Goal: Information Seeking & Learning: Compare options

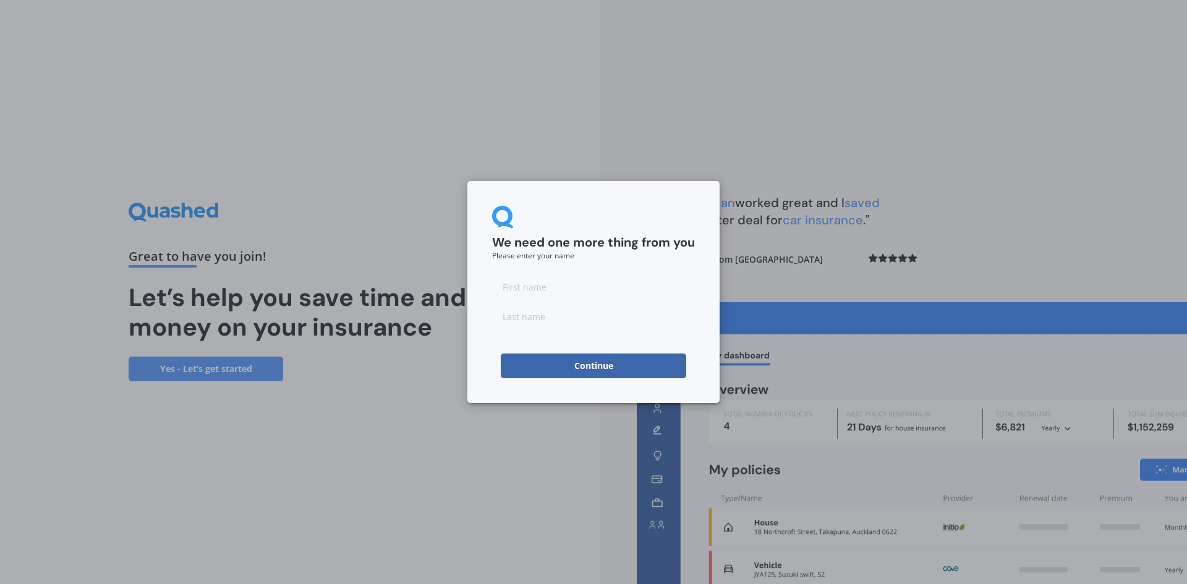
click at [593, 287] on input at bounding box center [593, 287] width 203 height 25
click at [507, 283] on input at bounding box center [593, 287] width 203 height 25
type input "[PERSON_NAME]"
click at [505, 324] on input at bounding box center [593, 316] width 203 height 25
type input "[PERSON_NAME]"
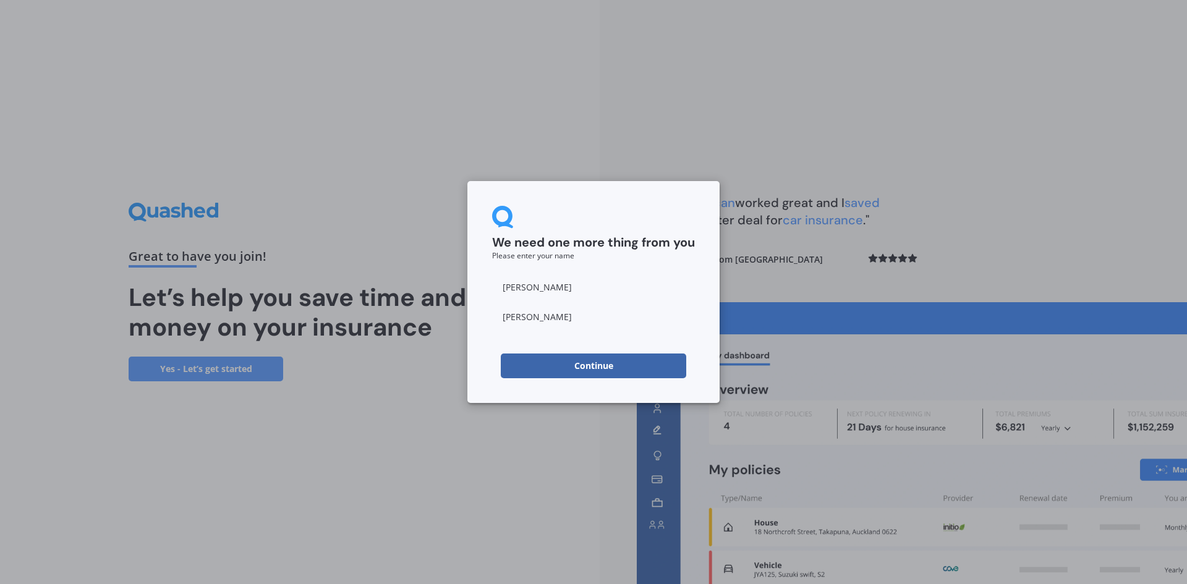
click at [509, 367] on button "Continue" at bounding box center [593, 366] width 185 height 25
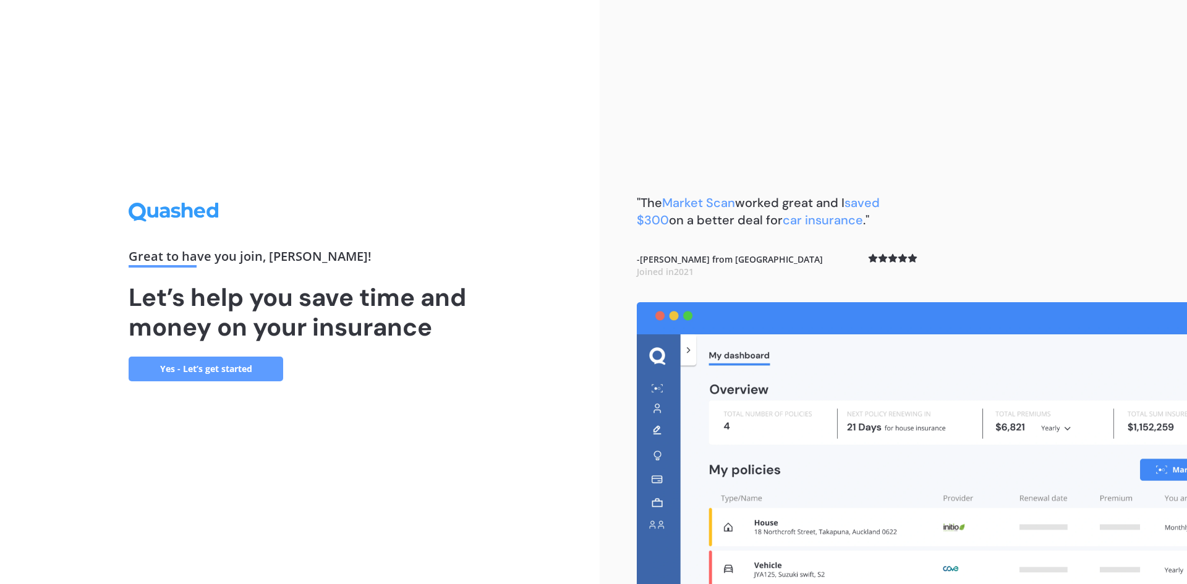
click at [257, 375] on link "Yes - Let’s get started" at bounding box center [206, 369] width 155 height 25
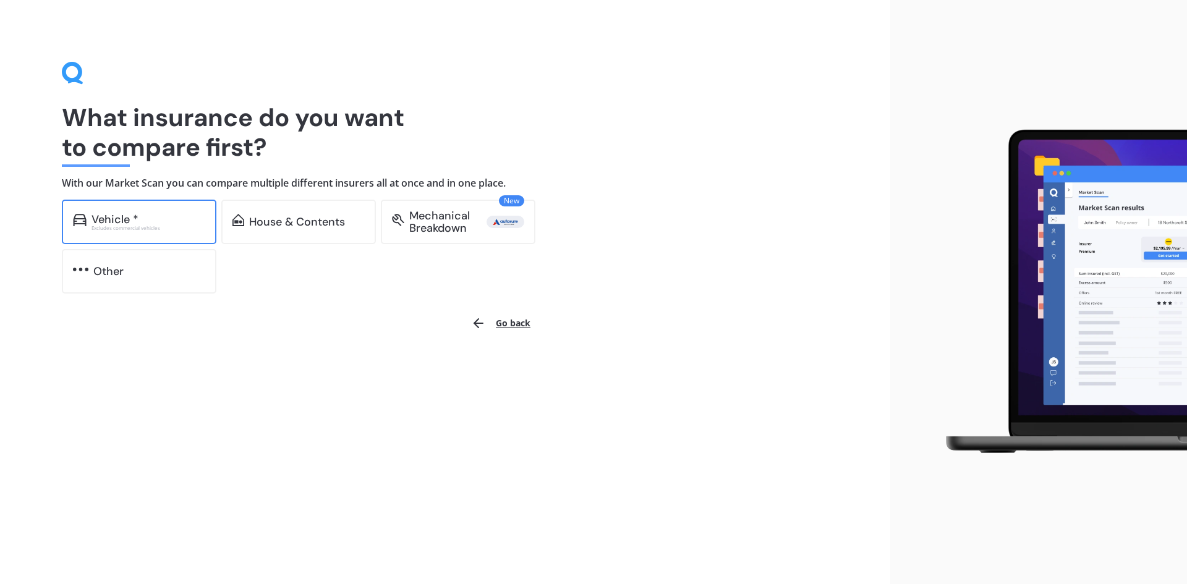
click at [194, 224] on div "Vehicle *" at bounding box center [149, 219] width 114 height 12
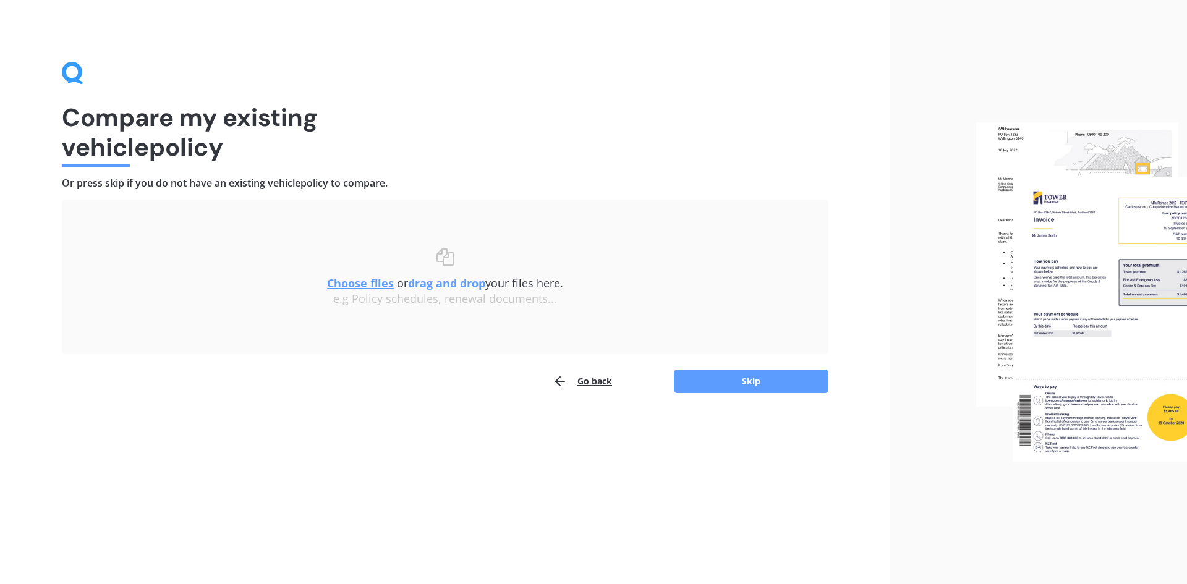
click at [77, 294] on div "Uploading Choose files or drag and drop your files here. Choose files or photos…" at bounding box center [445, 277] width 767 height 155
click at [721, 377] on button "Skip" at bounding box center [751, 381] width 155 height 23
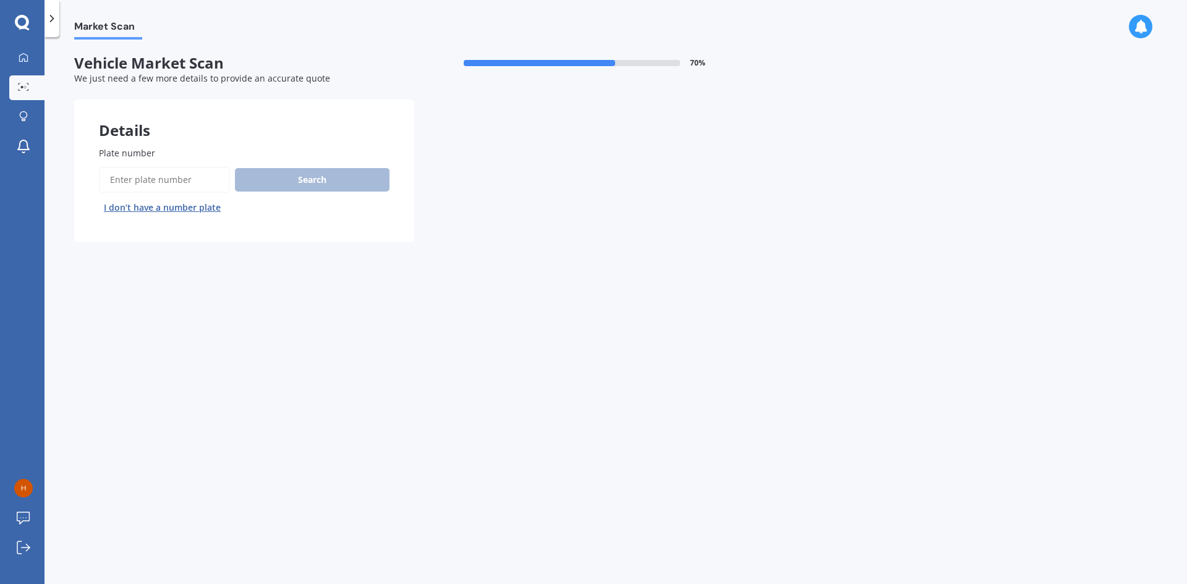
click at [178, 182] on input "Plate number" at bounding box center [164, 180] width 131 height 26
type input "MBA429"
click at [0, 0] on button "Next" at bounding box center [0, 0] width 0 height 0
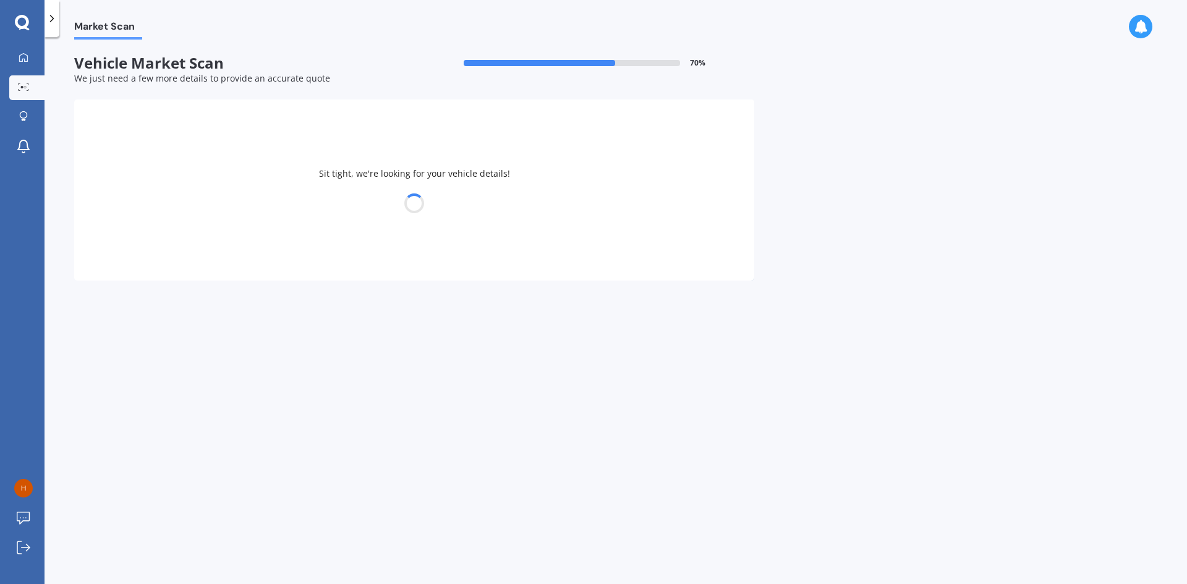
select select "TOYOTA"
select select "COROLLA"
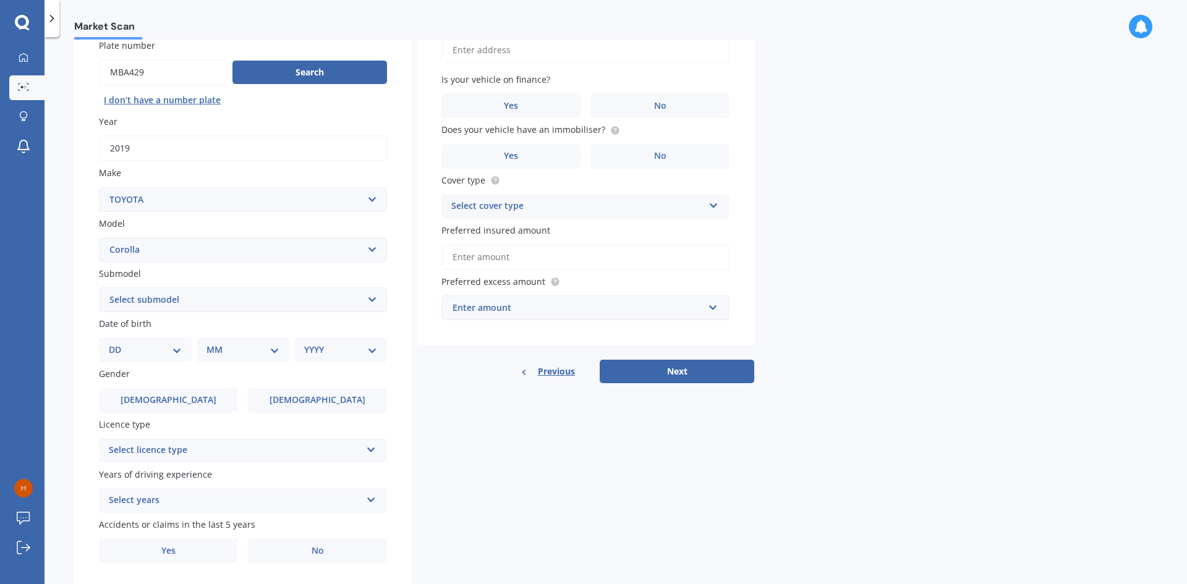
scroll to position [124, 0]
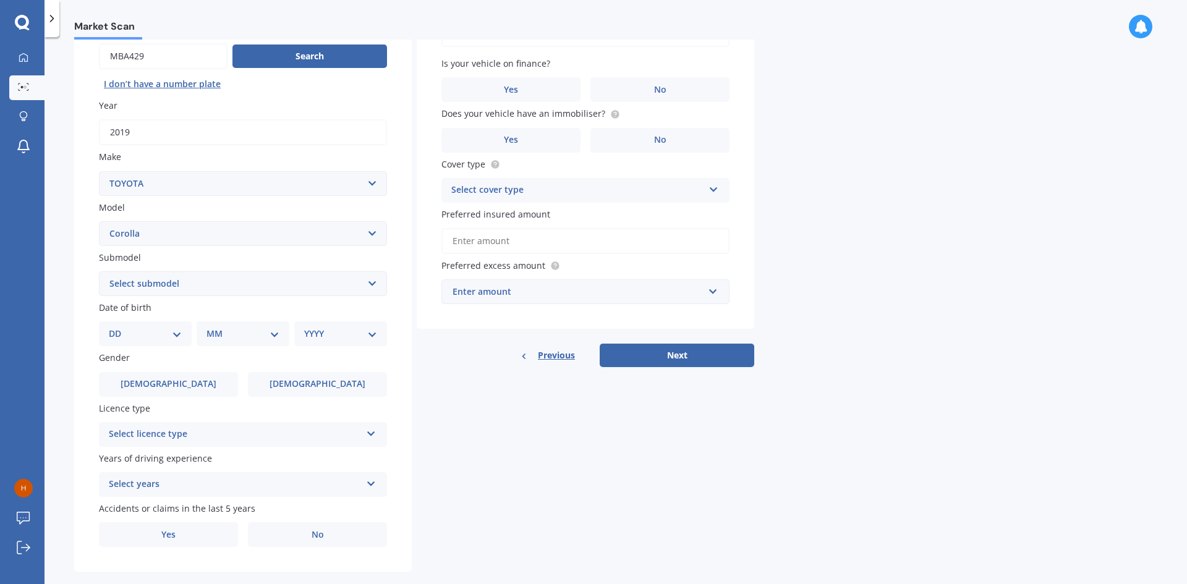
click at [169, 281] on select "Select submodel (All other) Axio Diesel [PERSON_NAME] 2WD [PERSON_NAME] 4WD FXG…" at bounding box center [243, 283] width 288 height 25
click at [167, 336] on select "DD 01 02 03 04 05 06 07 08 09 10 11 12 13 14 15 16 17 18 19 20 21 22 23 24 25 2…" at bounding box center [145, 334] width 73 height 14
select select "08"
click at [119, 327] on select "DD 01 02 03 04 05 06 07 08 09 10 11 12 13 14 15 16 17 18 19 20 21 22 23 24 25 2…" at bounding box center [145, 334] width 73 height 14
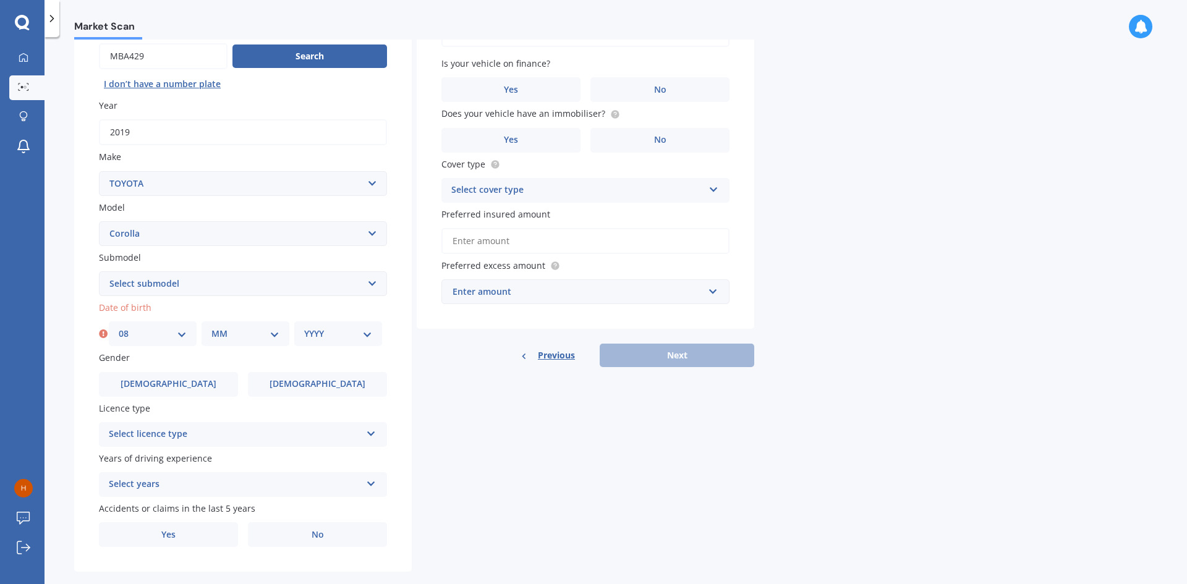
click at [250, 336] on select "MM 01 02 03 04 05 06 07 08 09 10 11 12" at bounding box center [245, 334] width 68 height 14
select select "11"
click at [211, 327] on select "MM 01 02 03 04 05 06 07 08 09 10 11 12" at bounding box center [245, 334] width 68 height 14
click at [340, 327] on select "YYYY 2025 2024 2023 2022 2021 2020 2019 2018 2017 2016 2015 2014 2013 2012 2011…" at bounding box center [338, 334] width 68 height 14
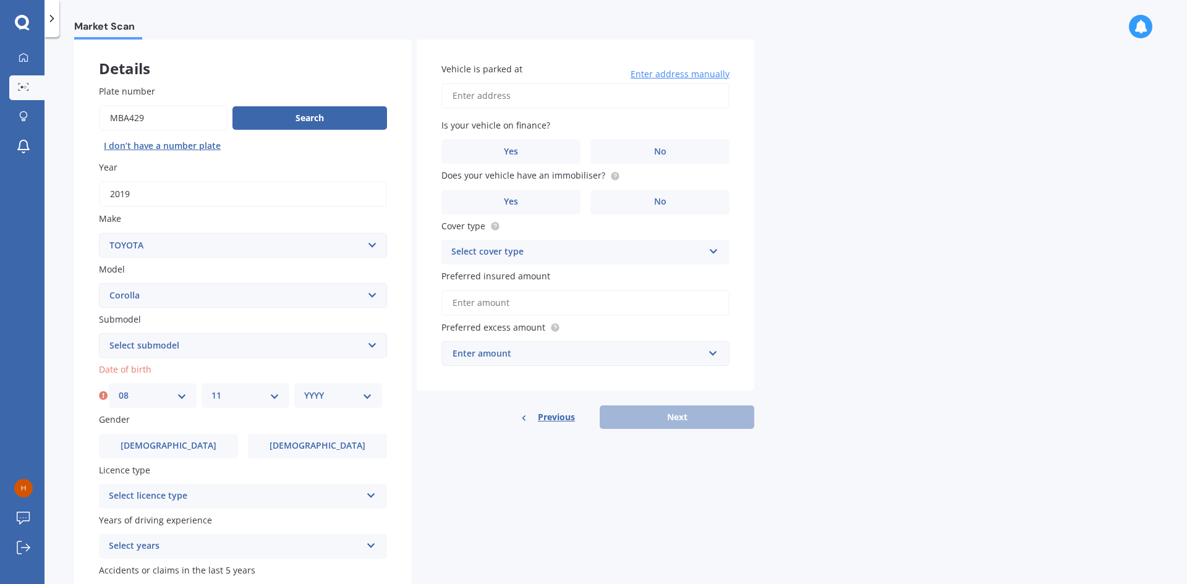
click at [346, 404] on div "YYYY 2025 2024 2023 2022 2021 2020 2019 2018 2017 2016 2015 2014 2013 2012 2011…" at bounding box center [338, 395] width 88 height 25
click at [346, 397] on select "YYYY 2025 2024 2023 2022 2021 2020 2019 2018 2017 2016 2015 2014 2013 2012 2011…" at bounding box center [338, 396] width 68 height 14
select select "1993"
click at [304, 389] on select "YYYY 2025 2024 2023 2022 2021 2020 2019 2018 2017 2016 2015 2014 2013 2012 2011…" at bounding box center [338, 396] width 68 height 14
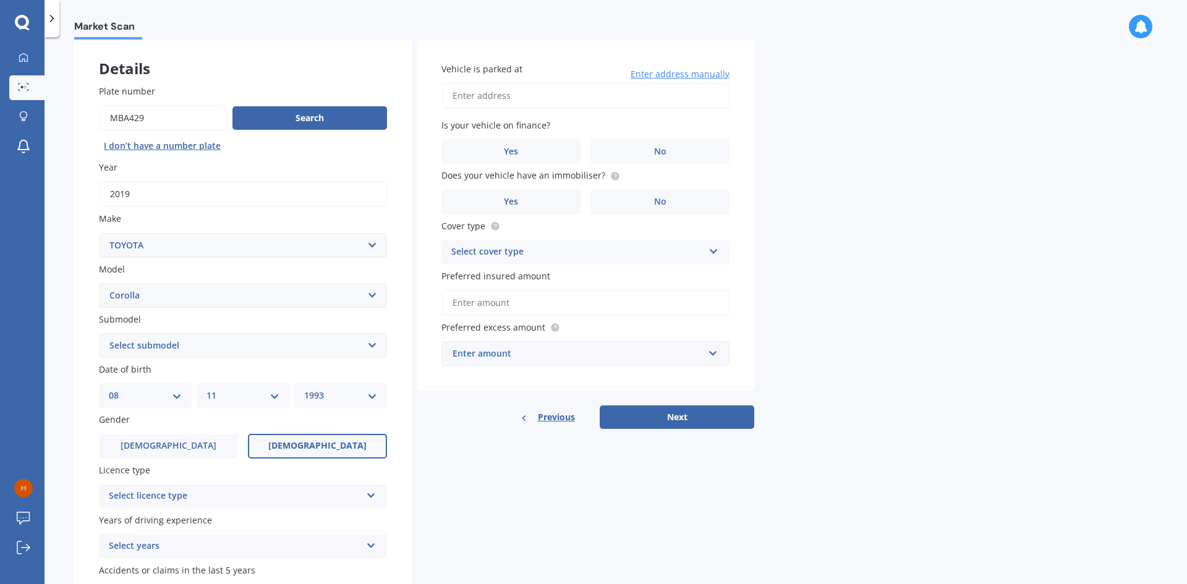
click at [286, 444] on label "[DEMOGRAPHIC_DATA]" at bounding box center [317, 446] width 139 height 25
click at [0, 0] on input "[DEMOGRAPHIC_DATA]" at bounding box center [0, 0] width 0 height 0
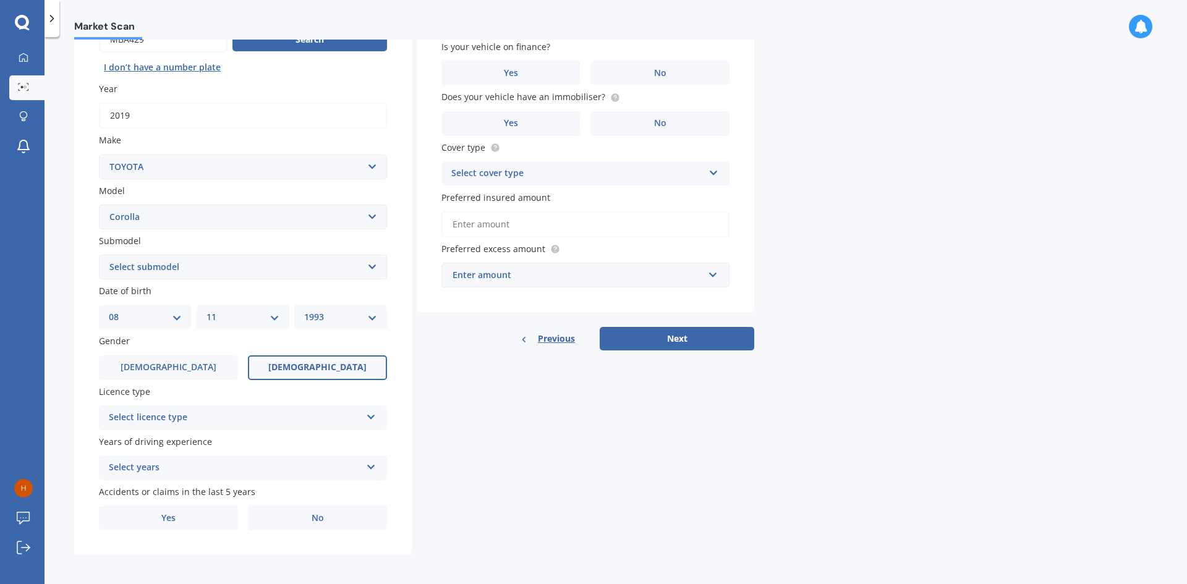
scroll to position [143, 0]
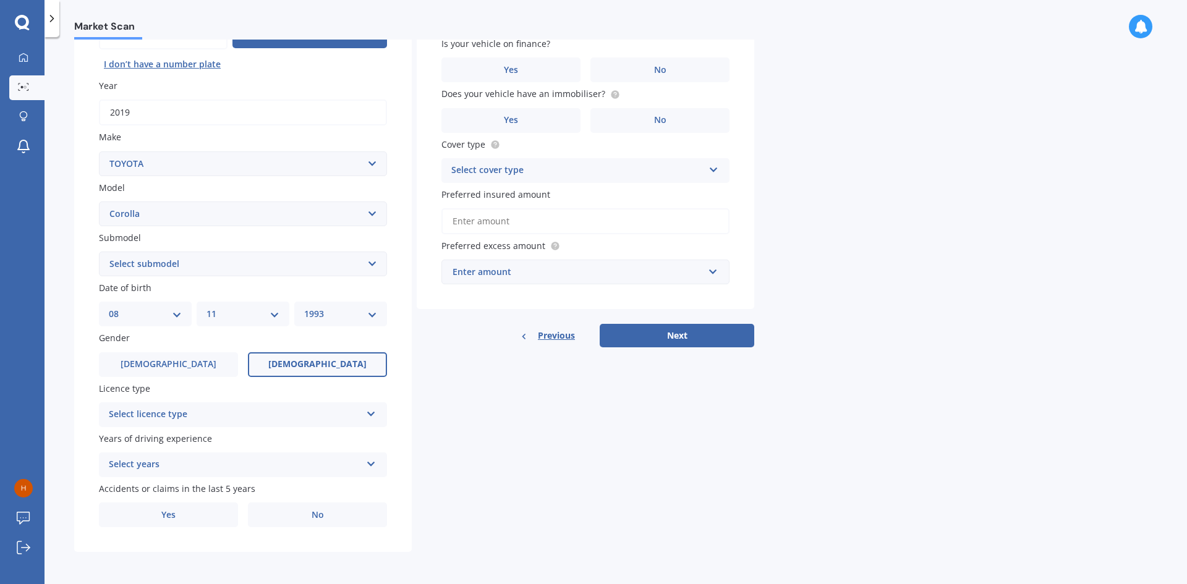
click at [274, 409] on div "Select licence type" at bounding box center [235, 414] width 252 height 15
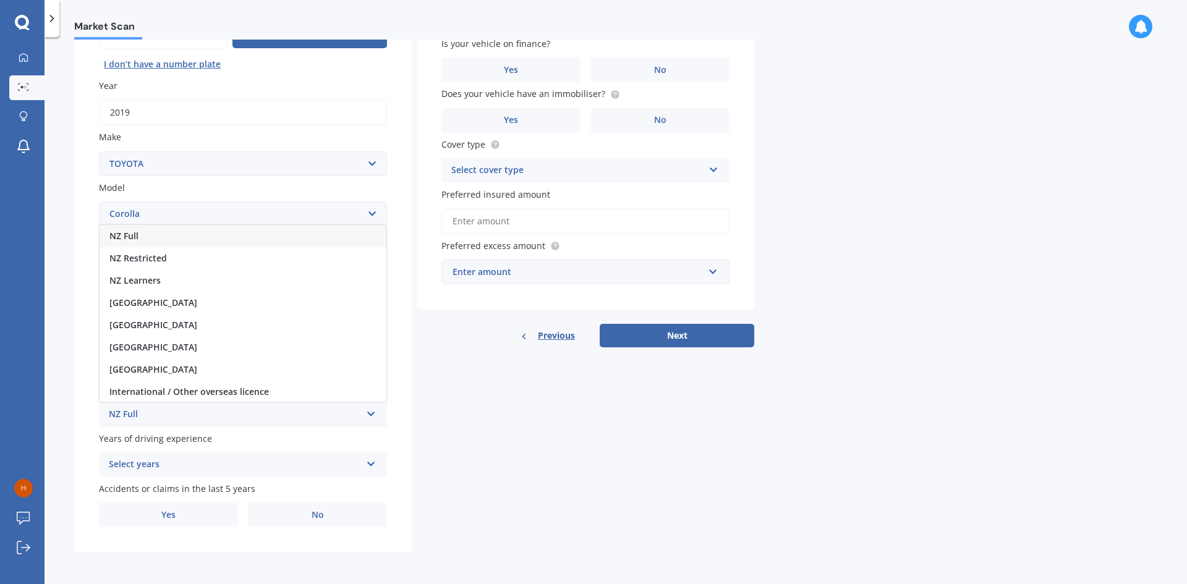
click at [185, 252] on div "NZ Restricted" at bounding box center [243, 258] width 287 height 22
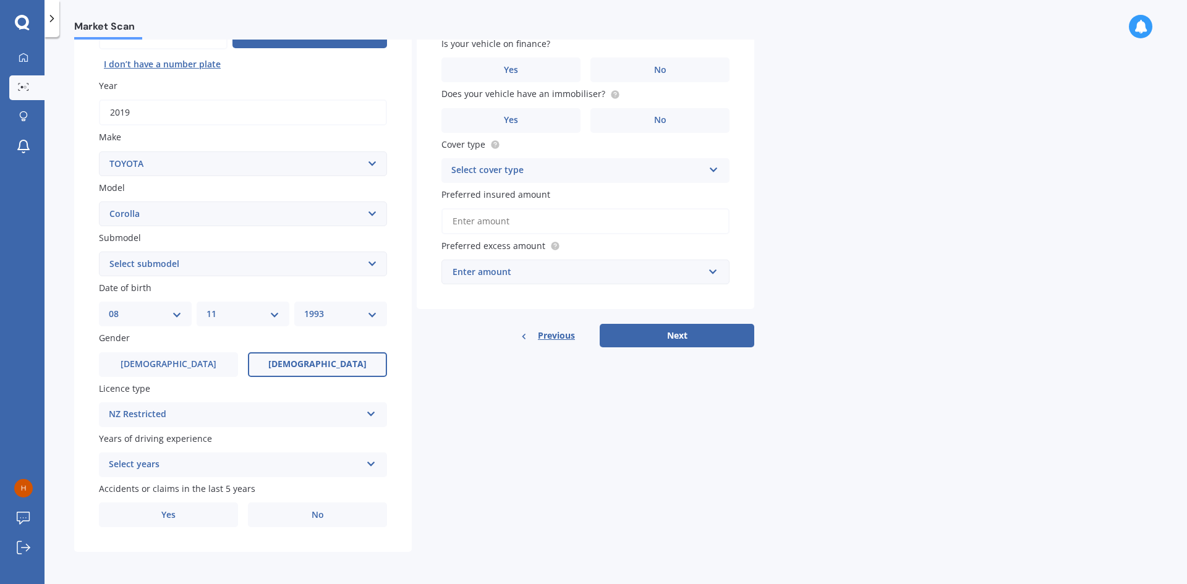
click at [223, 461] on div "Select years" at bounding box center [235, 465] width 252 height 15
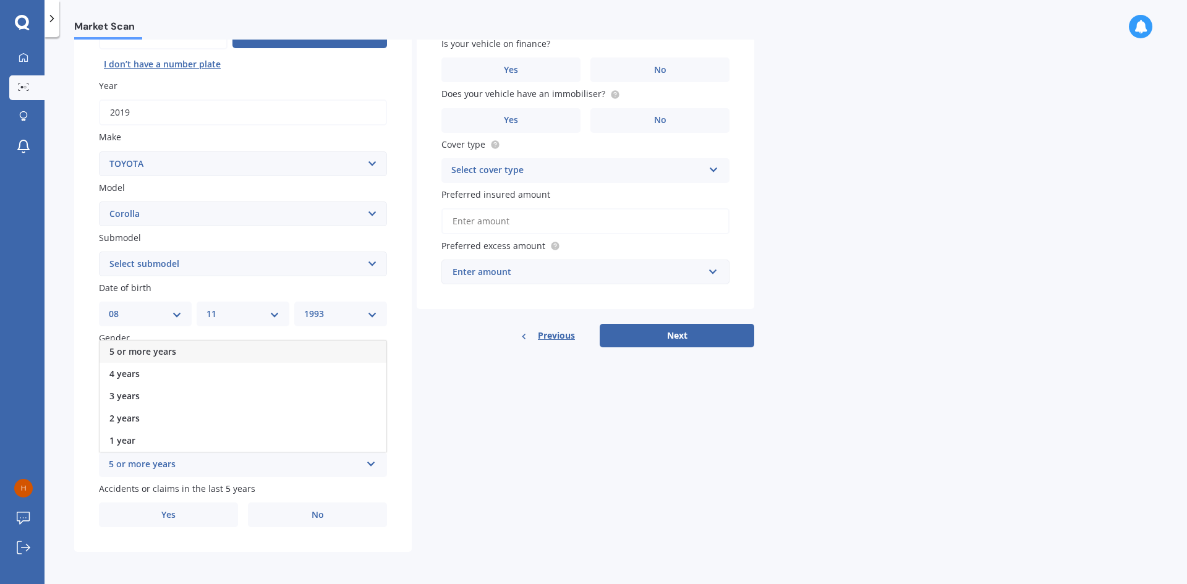
click at [187, 349] on div "5 or more years" at bounding box center [243, 352] width 287 height 22
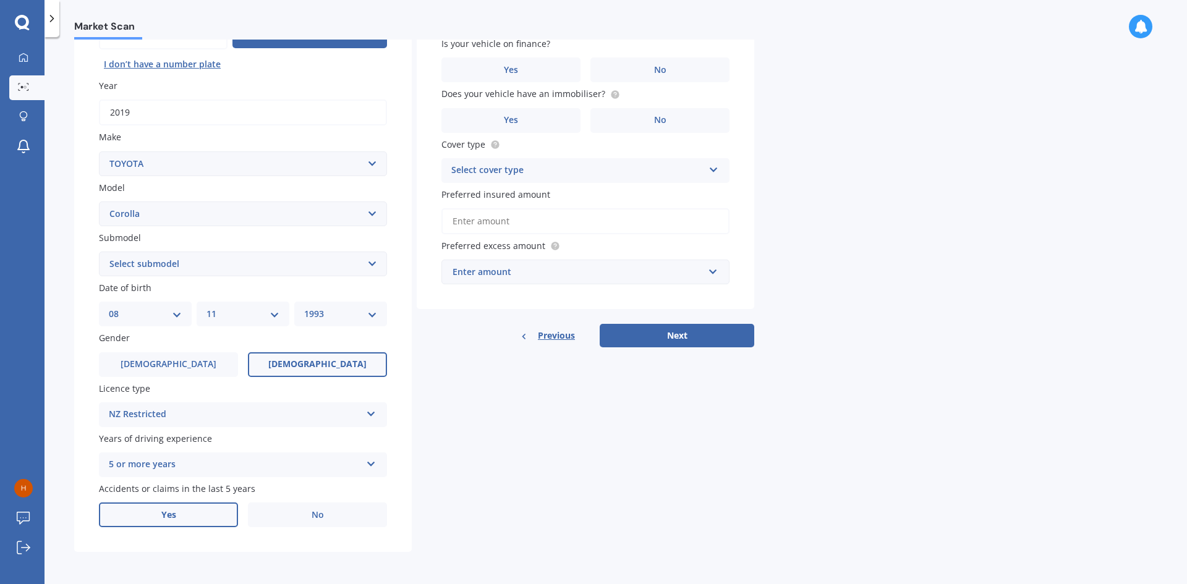
click at [228, 522] on label "Yes" at bounding box center [168, 515] width 139 height 25
click at [0, 0] on input "Yes" at bounding box center [0, 0] width 0 height 0
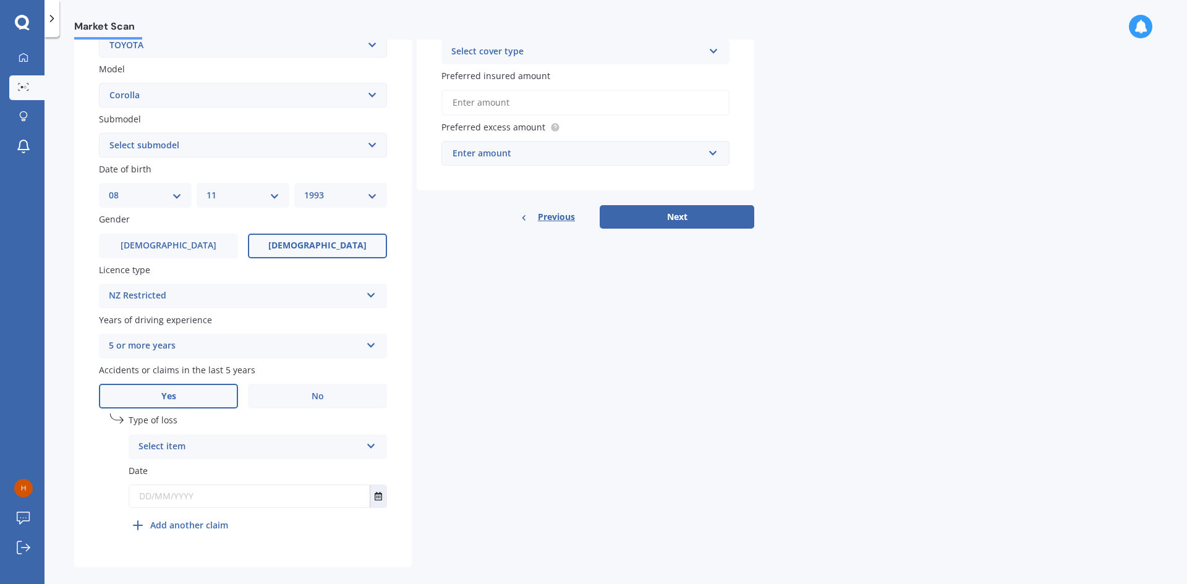
scroll to position [267, 0]
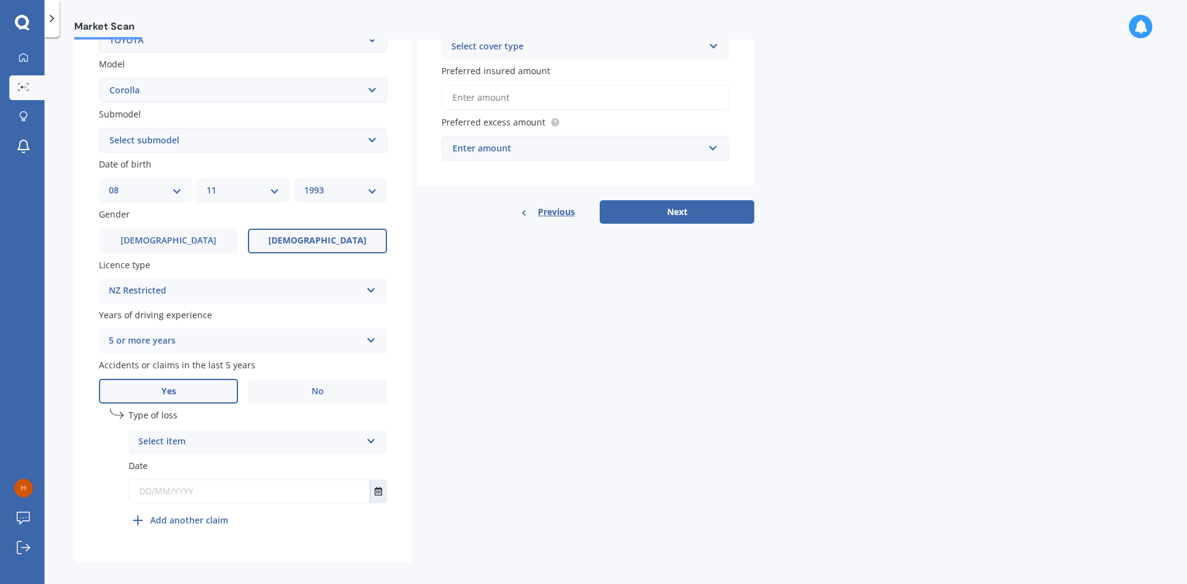
click at [210, 437] on div "Select item" at bounding box center [250, 442] width 223 height 15
click at [211, 439] on div "At fault accident" at bounding box center [250, 442] width 223 height 15
click at [285, 396] on label "No" at bounding box center [317, 391] width 139 height 25
click at [0, 0] on input "No" at bounding box center [0, 0] width 0 height 0
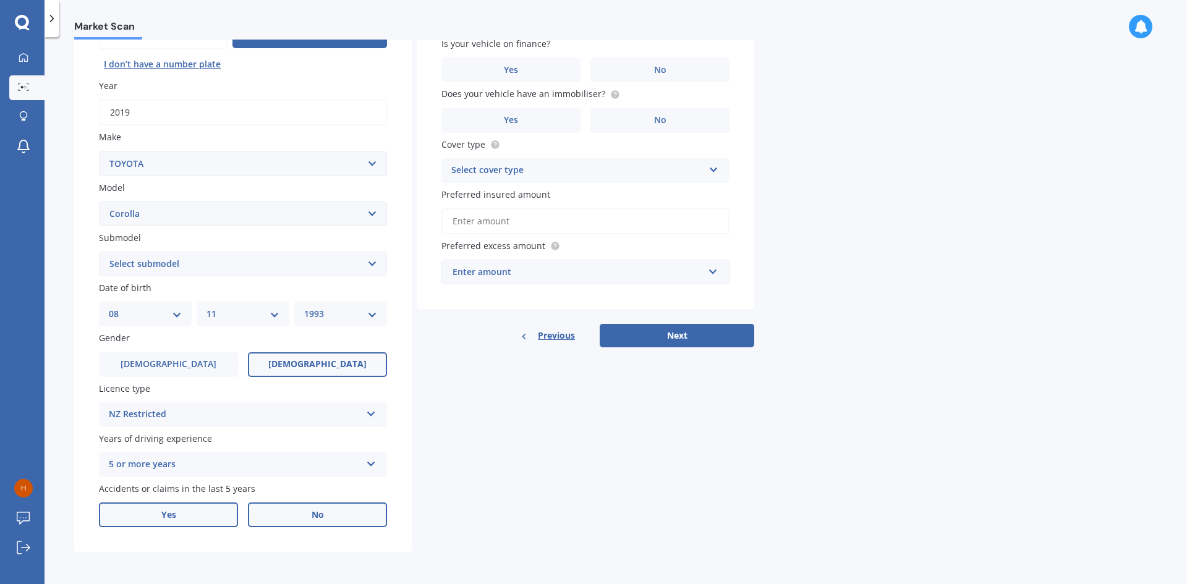
click at [226, 506] on label "Yes" at bounding box center [168, 515] width 139 height 25
click at [0, 0] on input "Yes" at bounding box center [0, 0] width 0 height 0
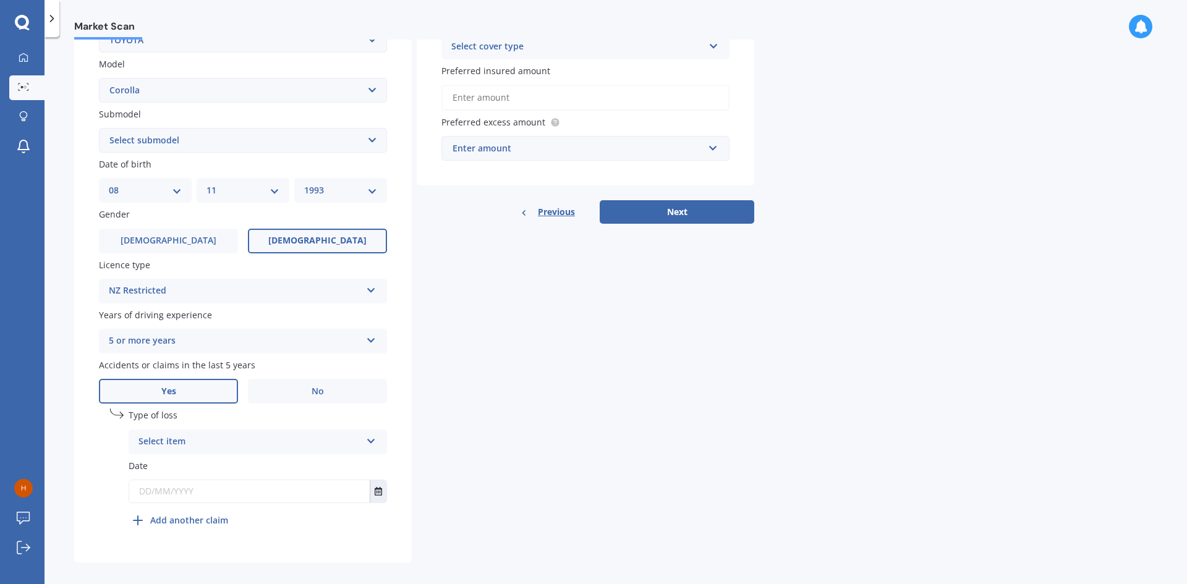
click at [266, 444] on div "Select item" at bounding box center [250, 442] width 223 height 15
click at [266, 444] on div "At fault accident" at bounding box center [250, 442] width 223 height 15
click at [309, 391] on label "No" at bounding box center [317, 391] width 139 height 25
click at [0, 0] on input "No" at bounding box center [0, 0] width 0 height 0
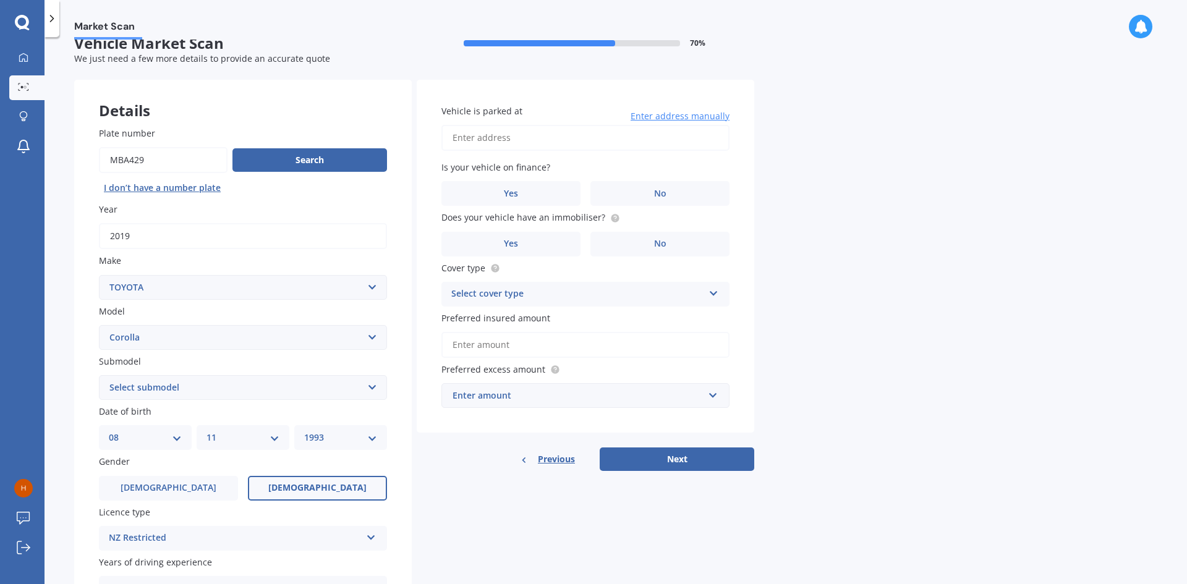
scroll to position [0, 0]
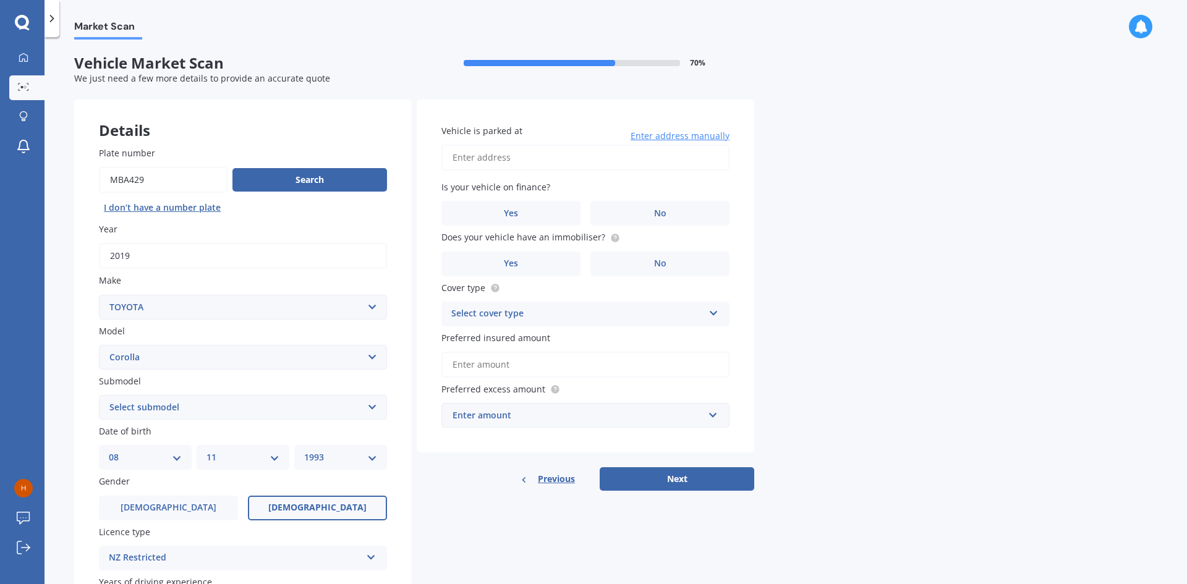
click at [540, 152] on input "Vehicle is parked at" at bounding box center [585, 158] width 288 height 26
click at [618, 213] on label "No" at bounding box center [659, 213] width 139 height 25
click at [0, 0] on input "No" at bounding box center [0, 0] width 0 height 0
click at [560, 261] on label "Yes" at bounding box center [510, 264] width 139 height 25
click at [0, 0] on input "Yes" at bounding box center [0, 0] width 0 height 0
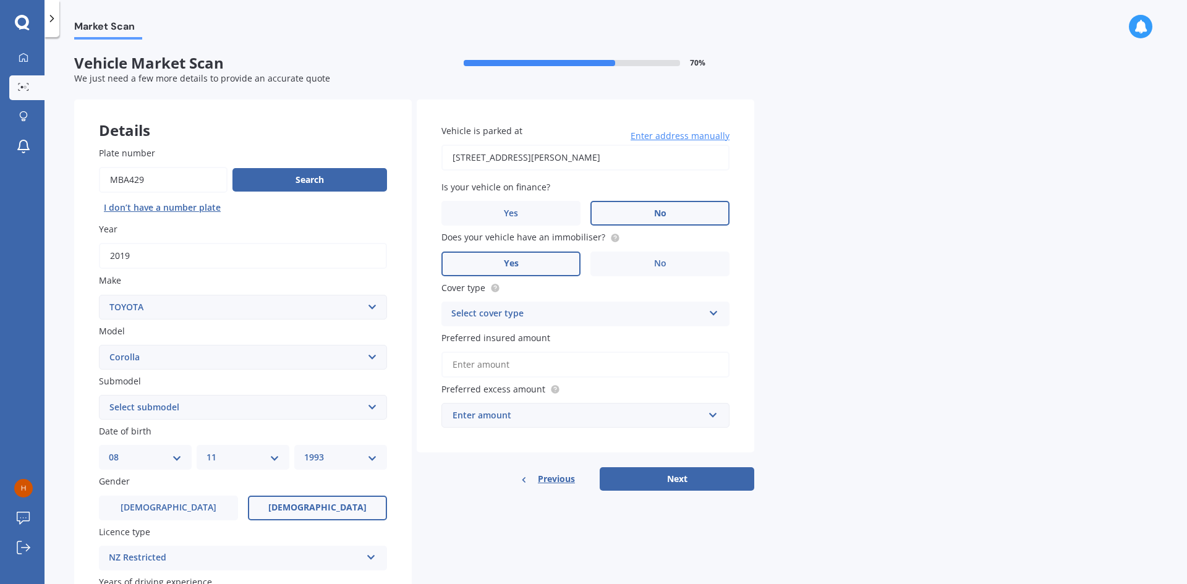
click at [600, 309] on div "Select cover type" at bounding box center [577, 314] width 252 height 15
click at [603, 335] on div "Comprehensive" at bounding box center [585, 338] width 287 height 22
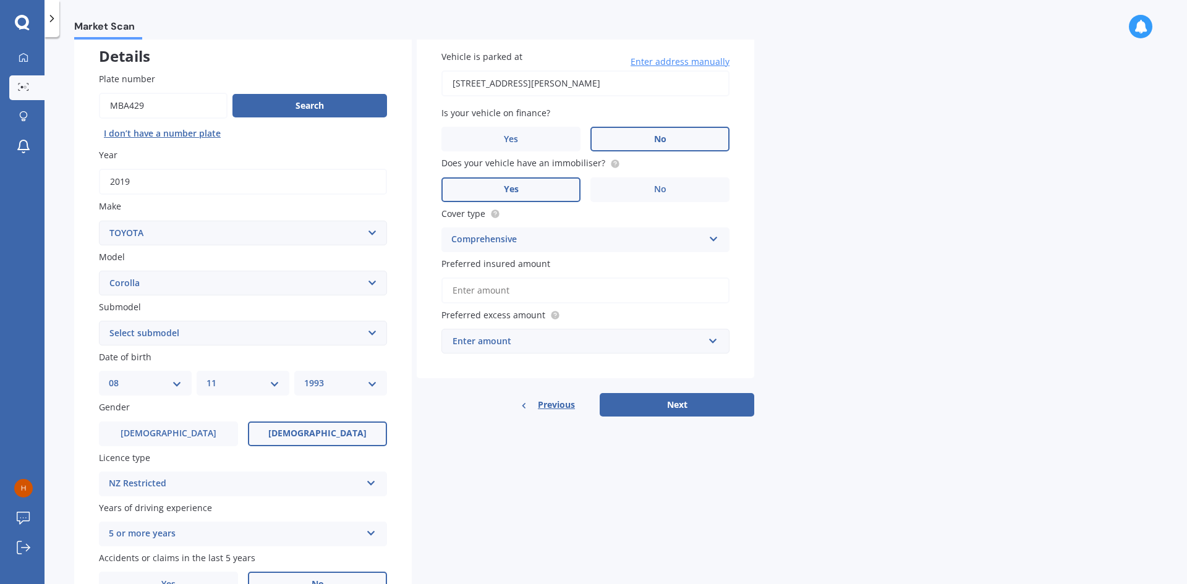
scroll to position [124, 0]
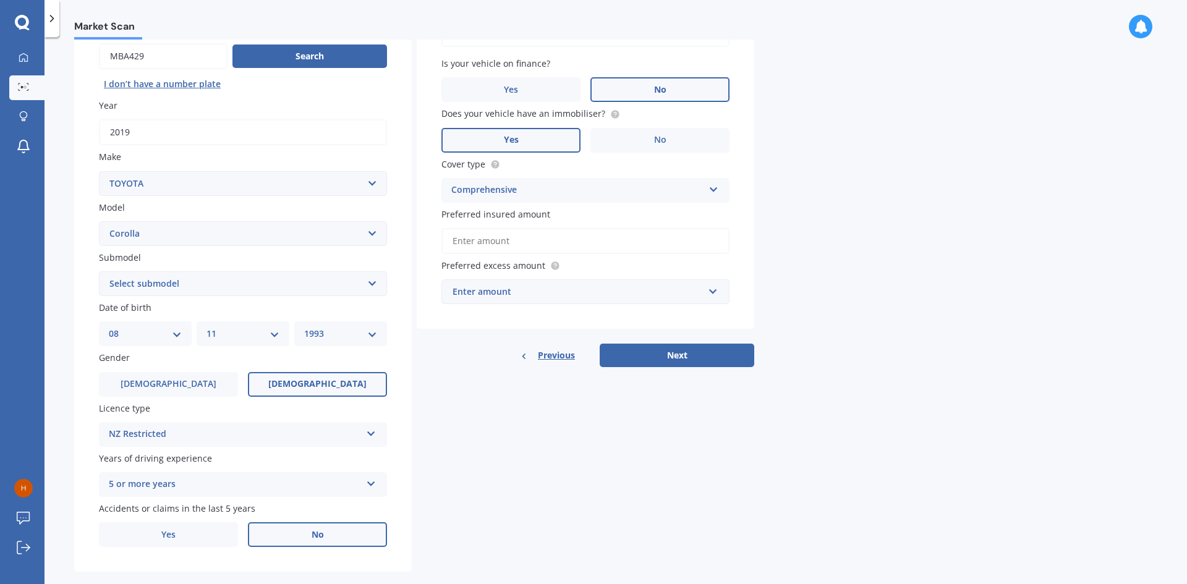
click at [590, 289] on div "Enter amount" at bounding box center [578, 292] width 251 height 14
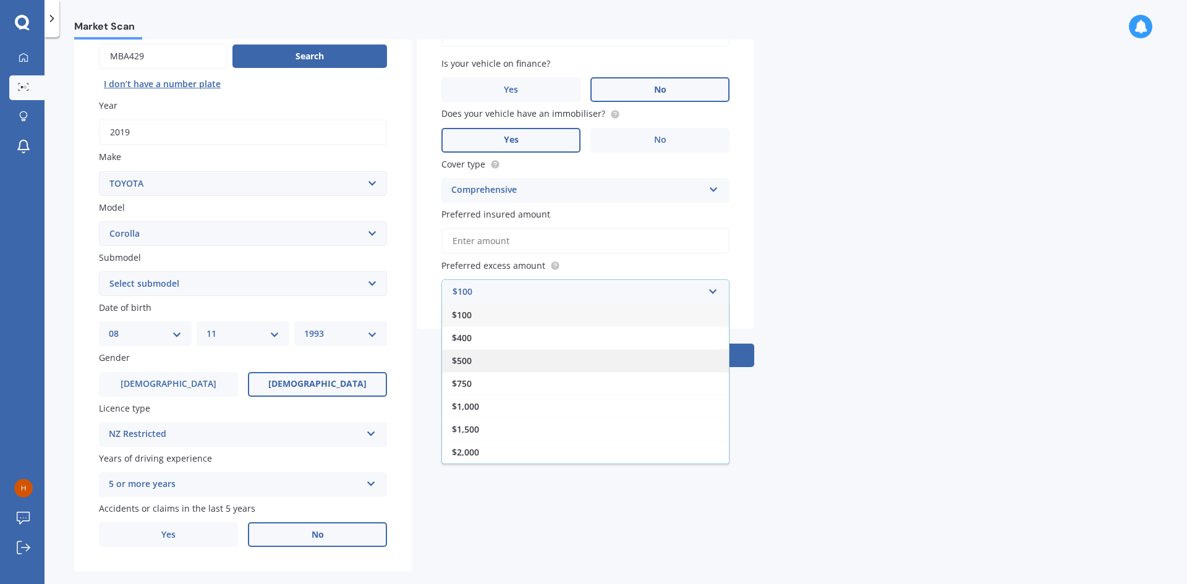
click at [590, 363] on div "$500" at bounding box center [585, 360] width 287 height 23
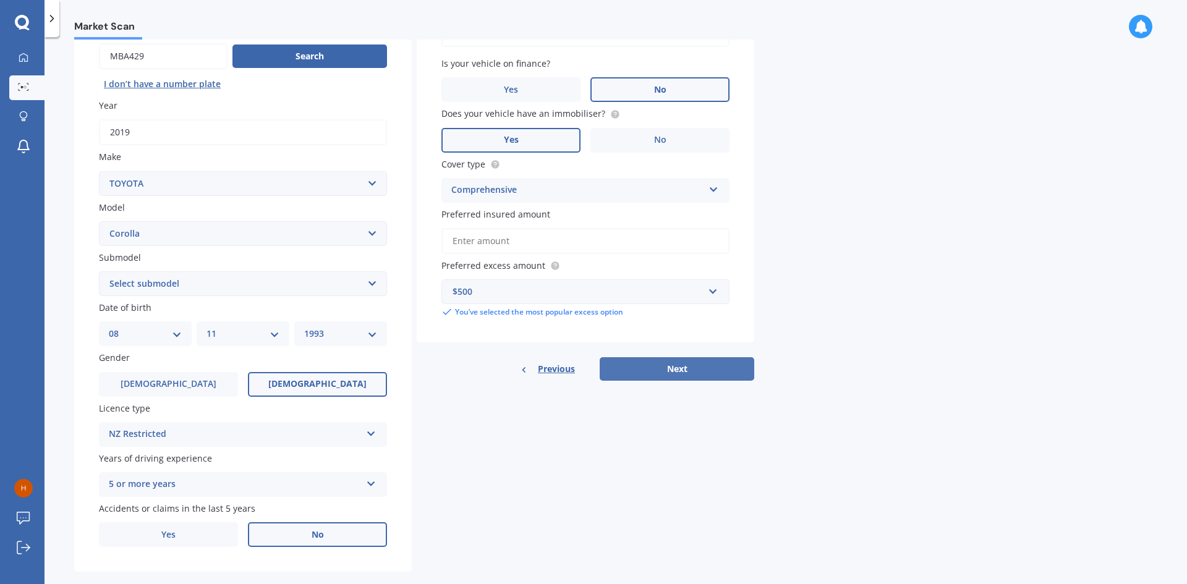
click at [652, 377] on button "Next" at bounding box center [677, 368] width 155 height 23
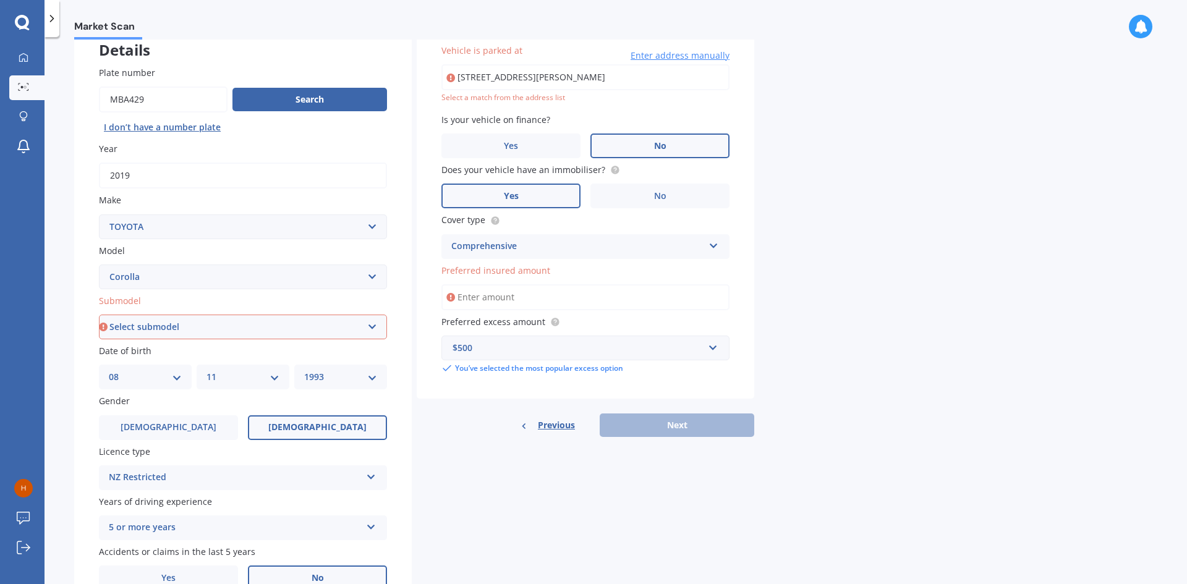
scroll to position [0, 0]
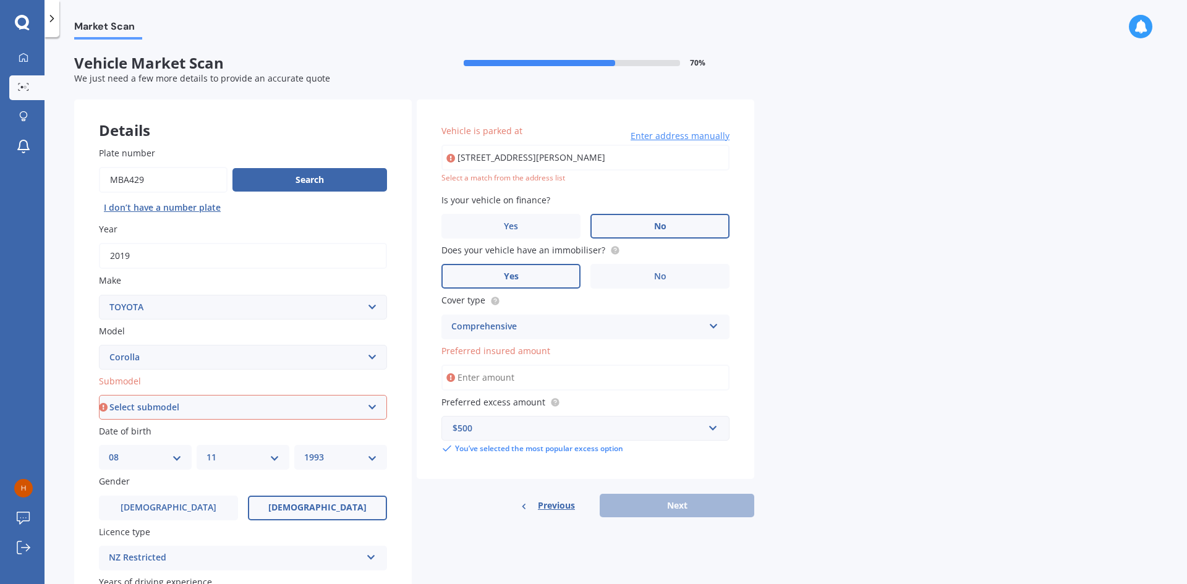
click at [557, 155] on input "[STREET_ADDRESS][PERSON_NAME]" at bounding box center [585, 158] width 288 height 26
drag, startPoint x: 699, startPoint y: 161, endPoint x: 524, endPoint y: 175, distance: 175.6
click at [524, 175] on div "[STREET_ADDRESS][PERSON_NAME] Enter address manually Select a match from the ad…" at bounding box center [585, 164] width 288 height 39
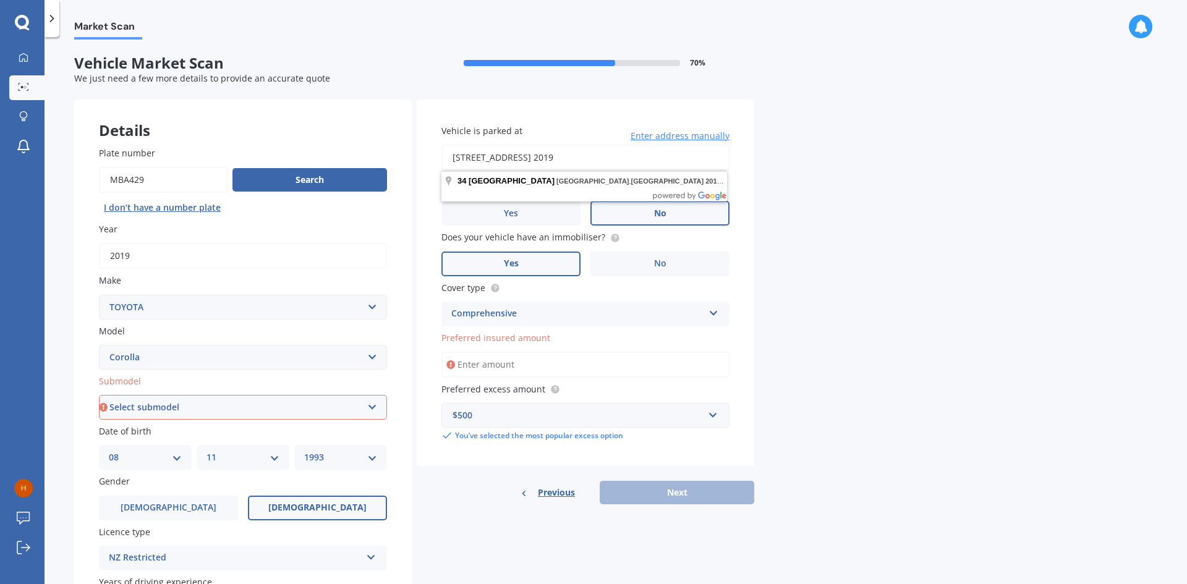
drag, startPoint x: 679, startPoint y: 156, endPoint x: 534, endPoint y: 171, distance: 145.4
click at [534, 171] on body "My Dashboard Market Scan Explore insurance Notifications [PERSON_NAME] Submit f…" at bounding box center [593, 292] width 1187 height 584
type input "[STREET_ADDRESS][PERSON_NAME]"
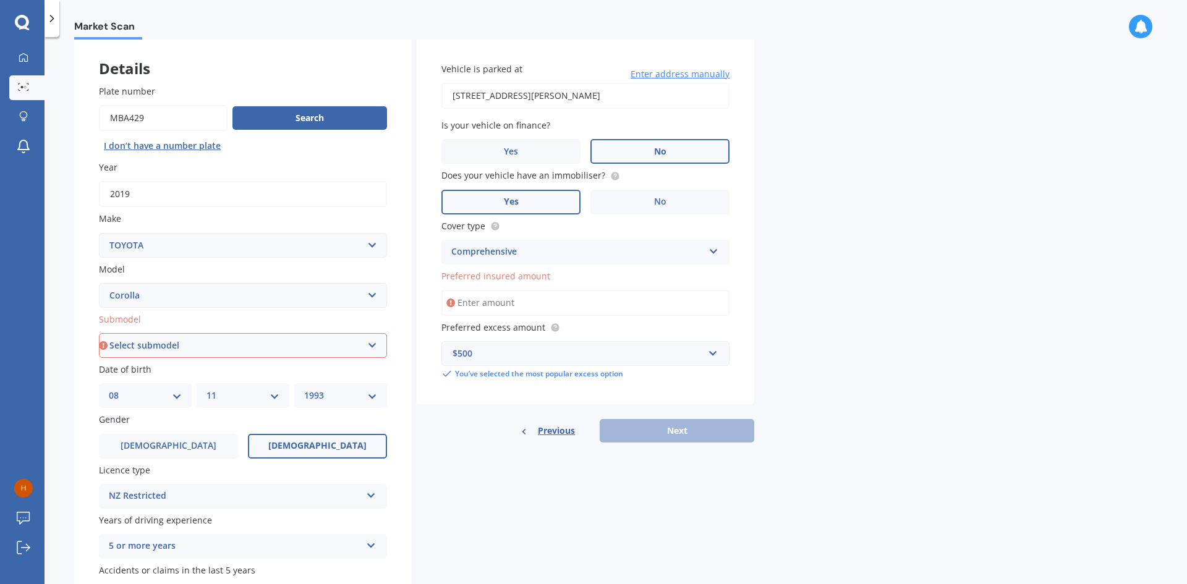
click at [509, 310] on input "Preferred insured amount" at bounding box center [585, 303] width 288 height 26
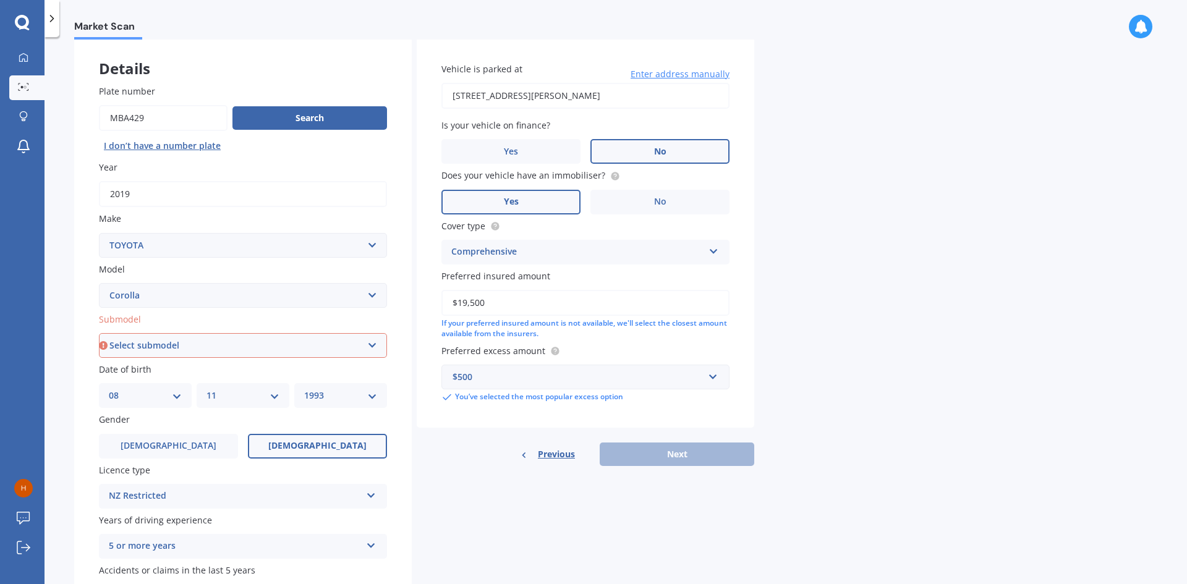
type input "$19,500"
click at [591, 391] on div "$500 $100 $400 $500 $750 $1,000 $1,500 $2,000 You’ve selected the most popular …" at bounding box center [585, 384] width 288 height 38
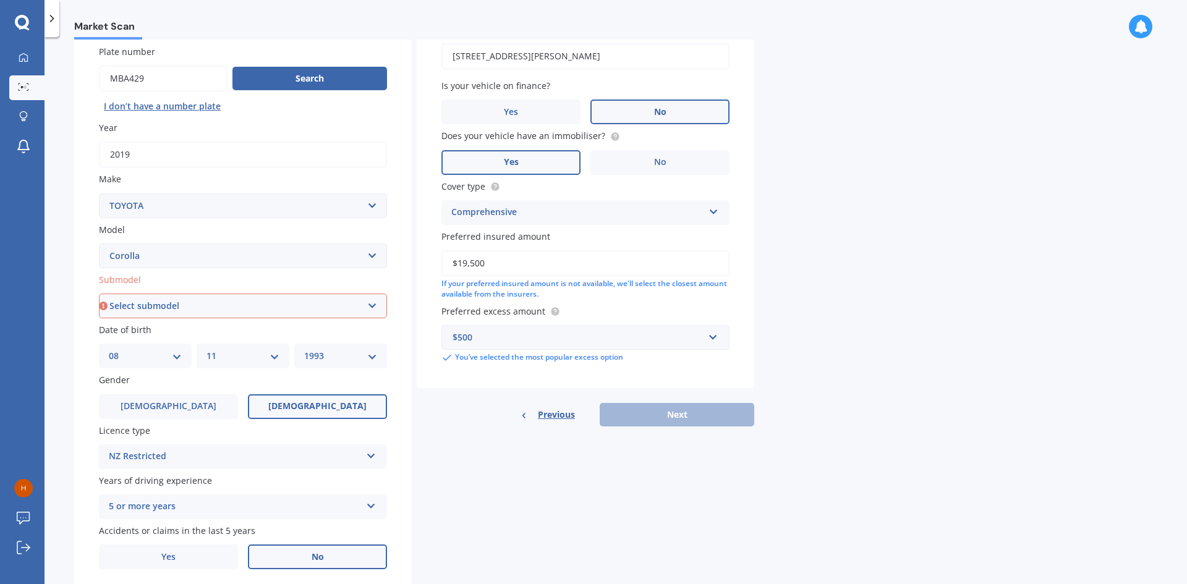
scroll to position [124, 0]
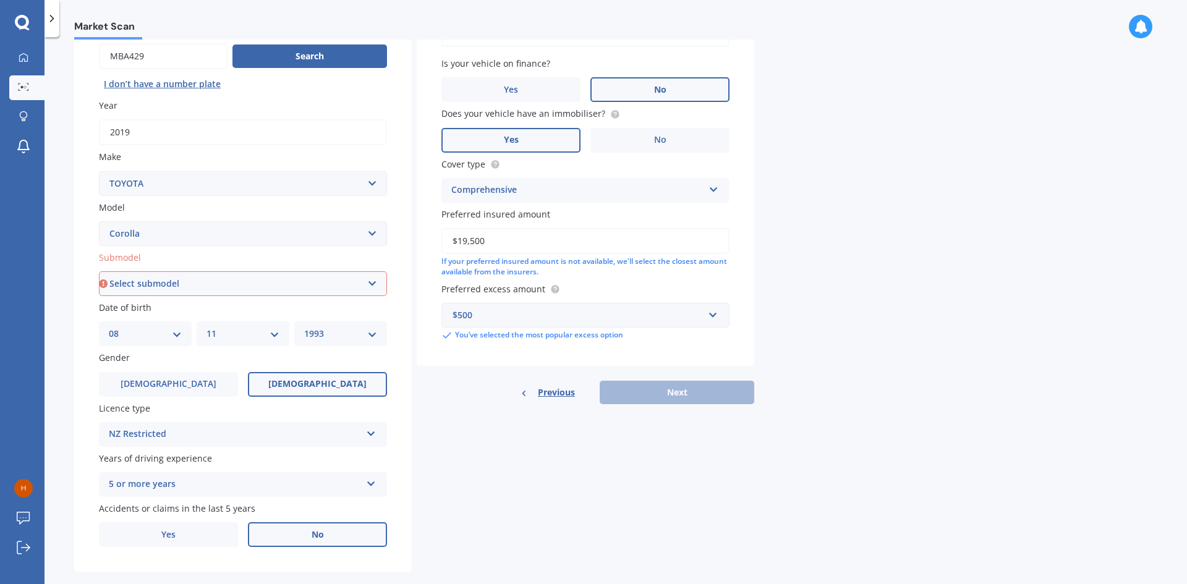
click at [657, 390] on div "Previous Next" at bounding box center [586, 392] width 338 height 23
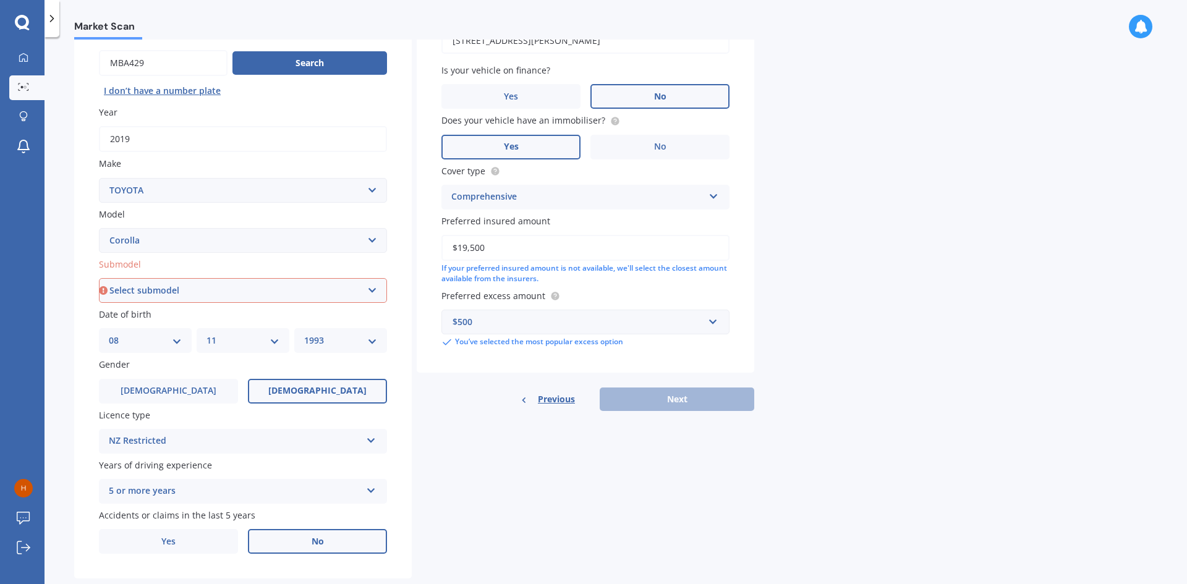
scroll to position [143, 0]
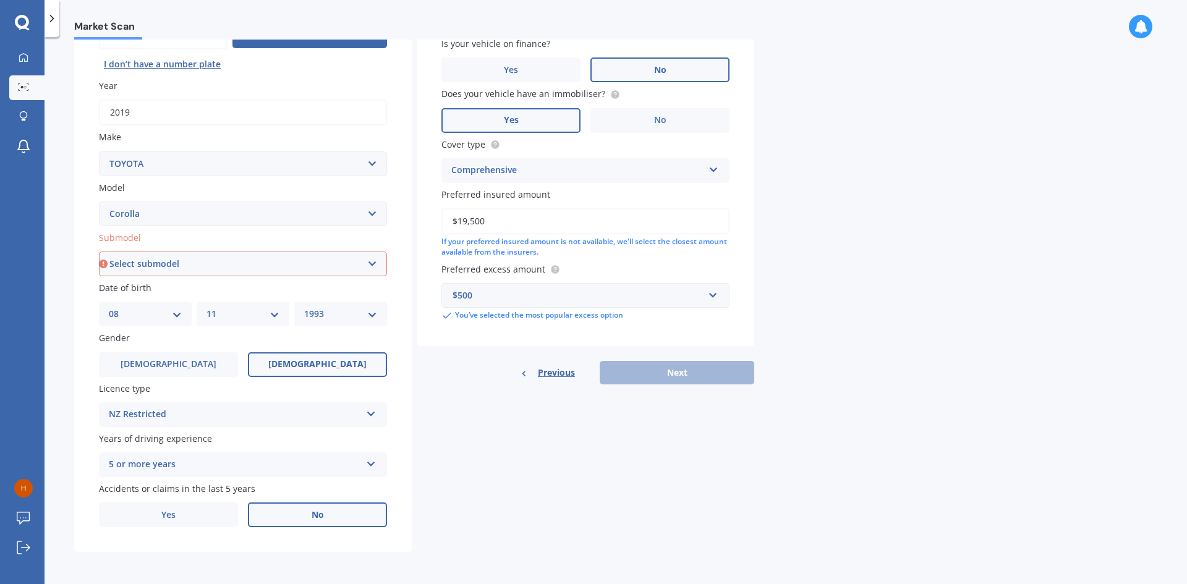
click at [317, 274] on select "Select submodel (All other) Axio Diesel [PERSON_NAME] 2WD [PERSON_NAME] 4WD FXG…" at bounding box center [243, 264] width 288 height 25
select select "HYBRID"
click at [99, 252] on select "Select submodel (All other) Axio Diesel [PERSON_NAME] 2WD [PERSON_NAME] 4WD FXG…" at bounding box center [243, 264] width 288 height 25
click at [699, 371] on button "Next" at bounding box center [677, 372] width 155 height 23
select select "08"
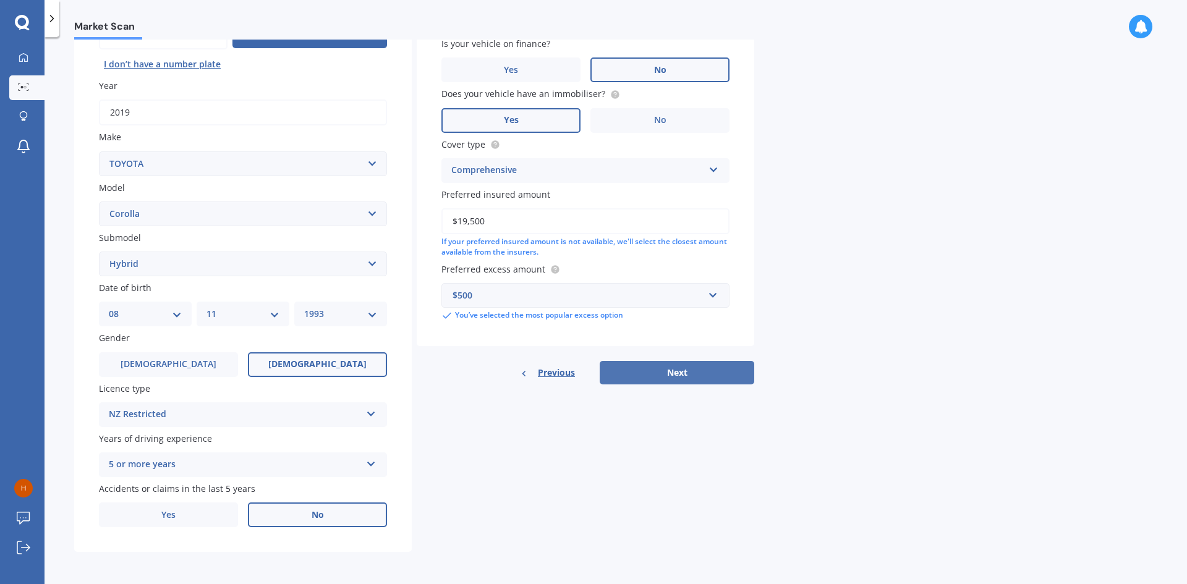
select select "11"
select select "1993"
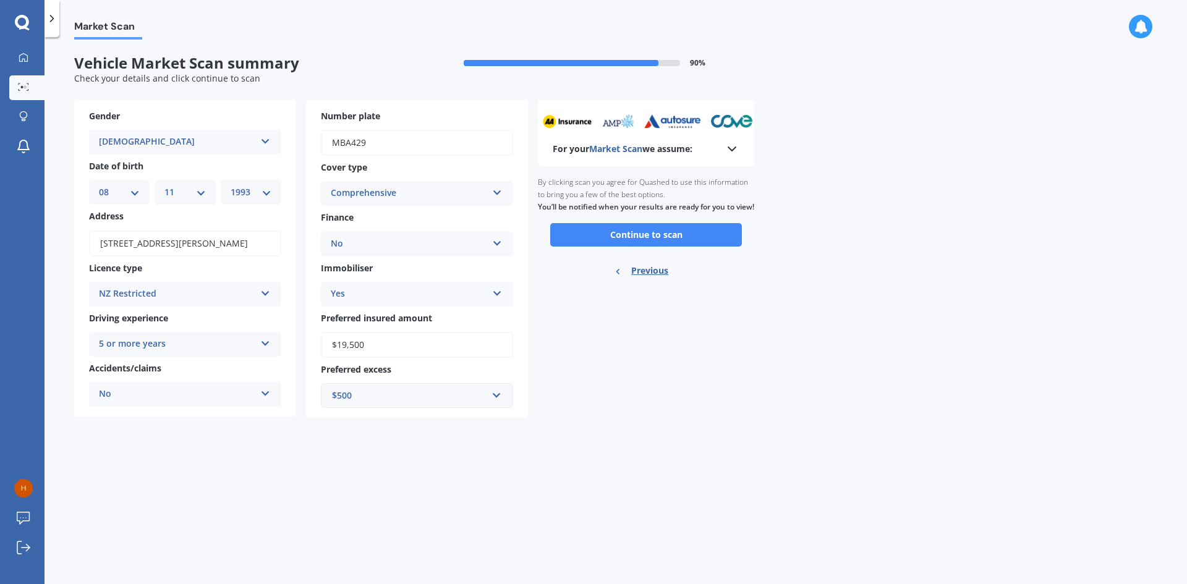
scroll to position [0, 0]
click at [621, 243] on button "Continue to scan" at bounding box center [646, 234] width 192 height 23
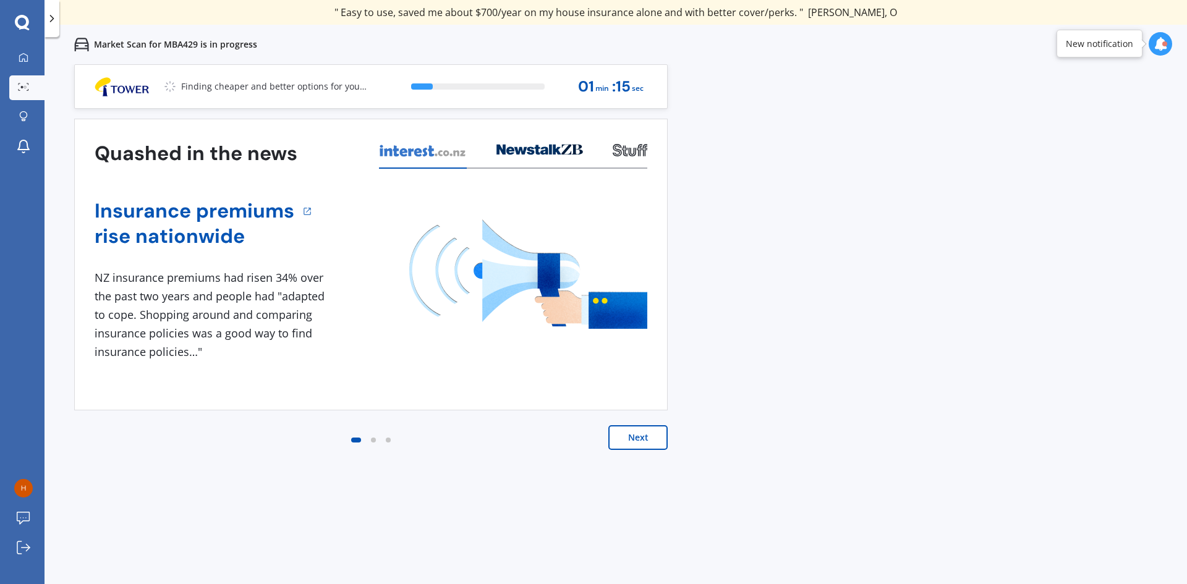
click at [625, 440] on button "Next" at bounding box center [637, 437] width 59 height 25
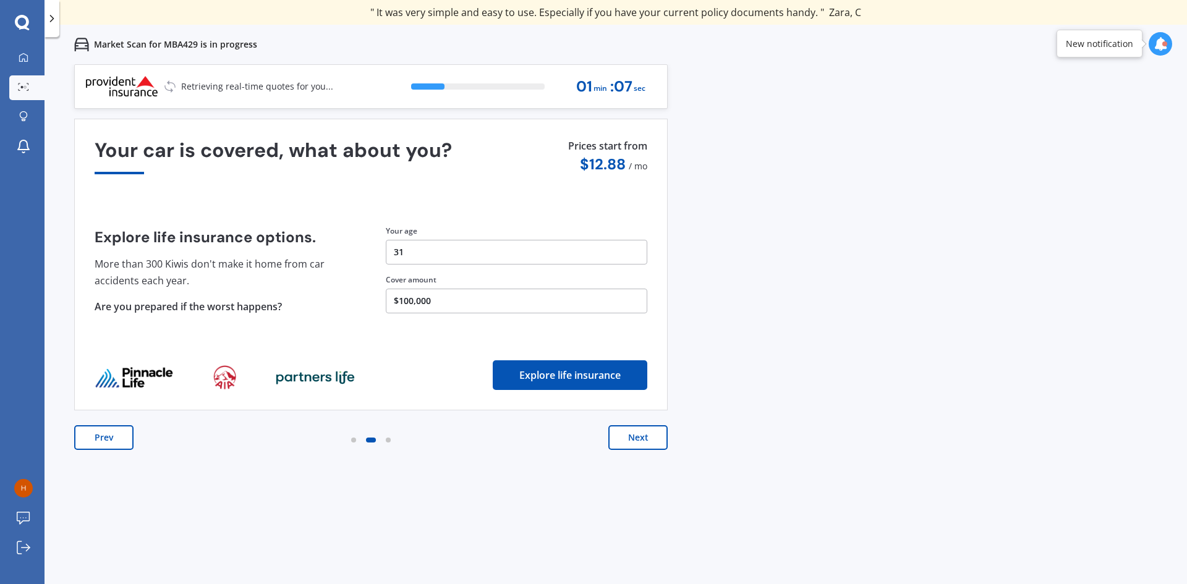
click at [625, 440] on button "Next" at bounding box center [637, 437] width 59 height 25
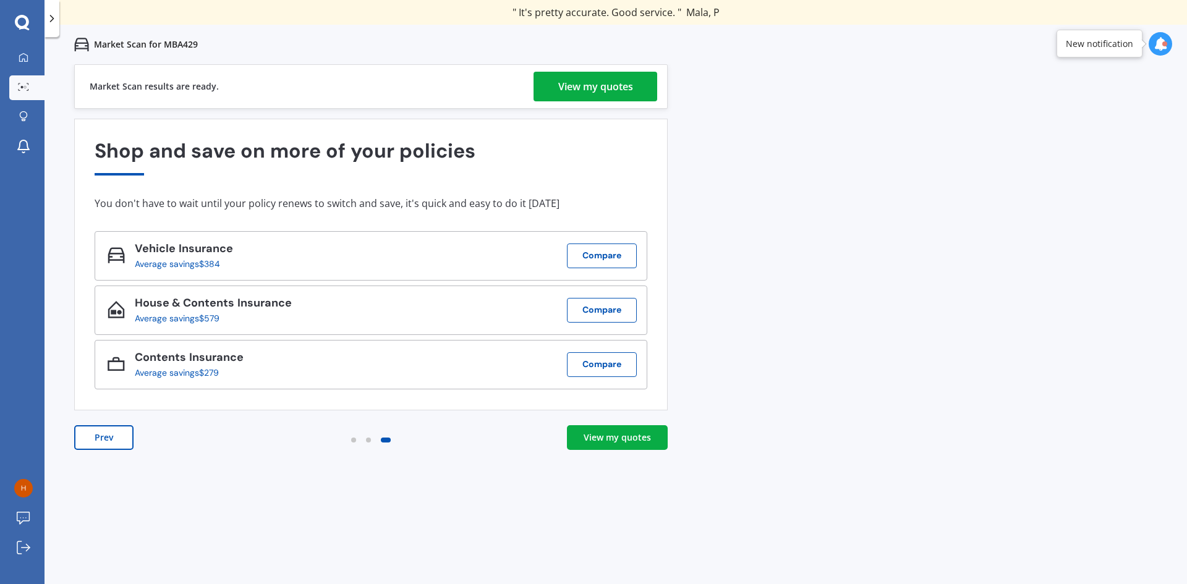
click at [573, 94] on div "View my quotes" at bounding box center [595, 87] width 75 height 30
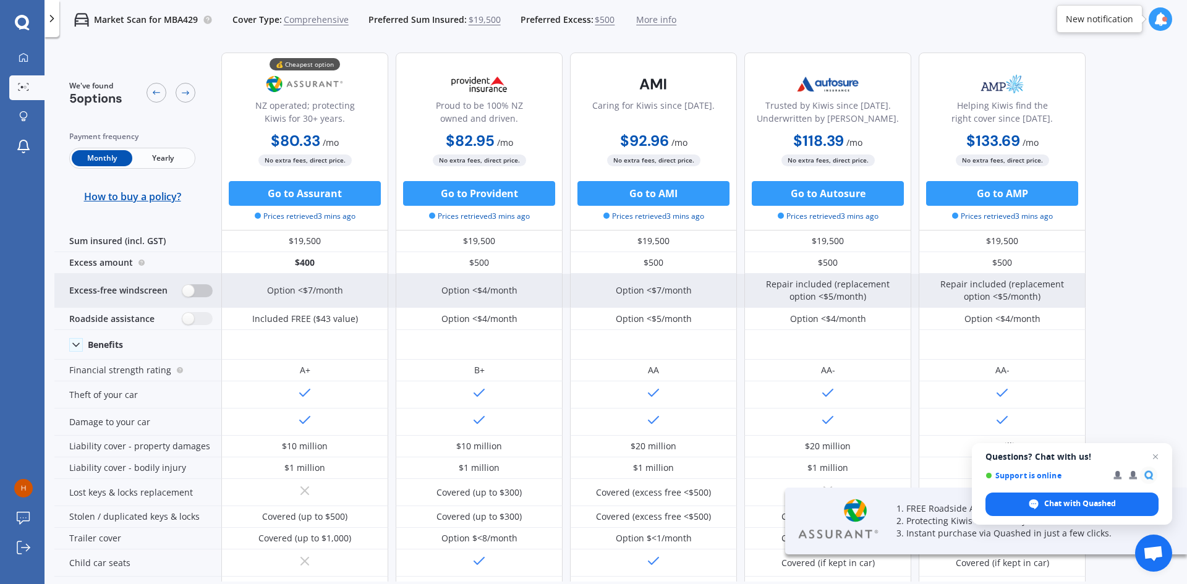
click at [188, 291] on label at bounding box center [197, 290] width 30 height 13
radio input "true"
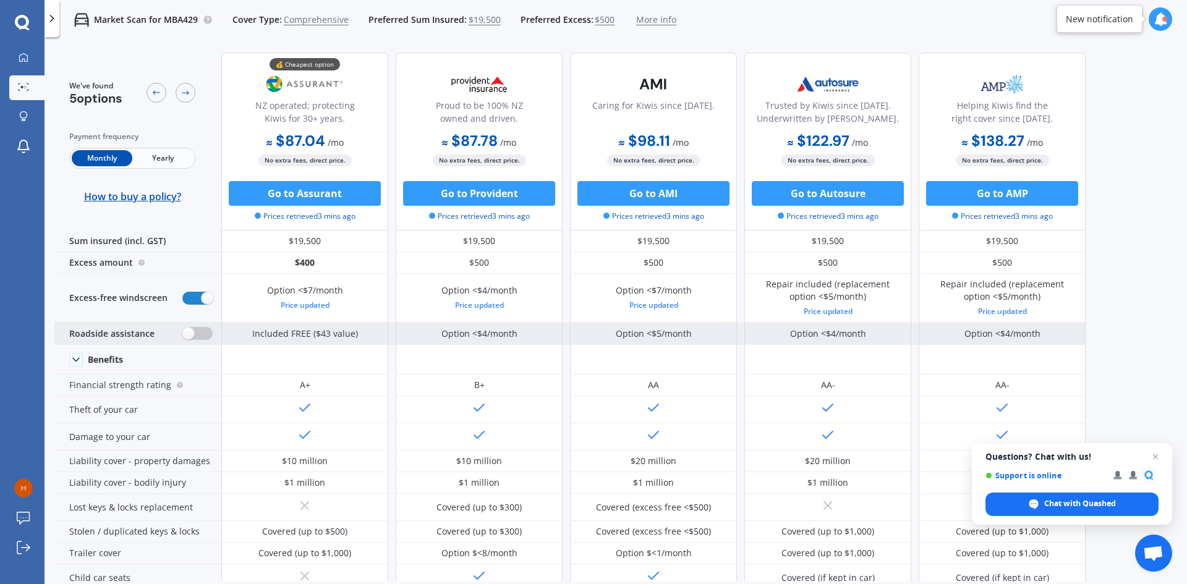
click at [184, 338] on label at bounding box center [197, 333] width 30 height 13
radio input "true"
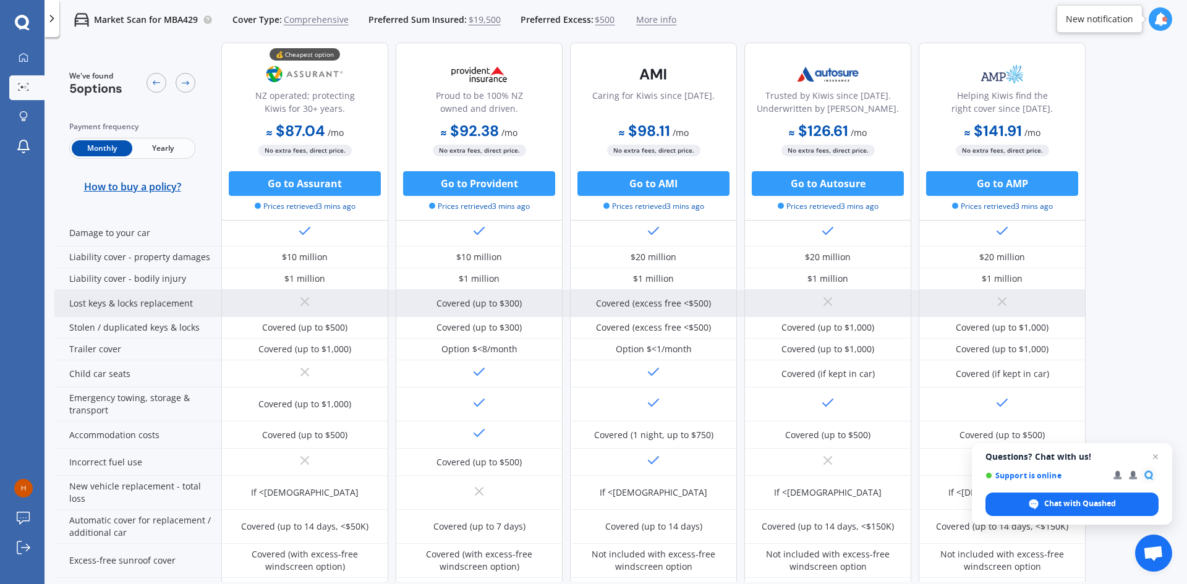
scroll to position [247, 0]
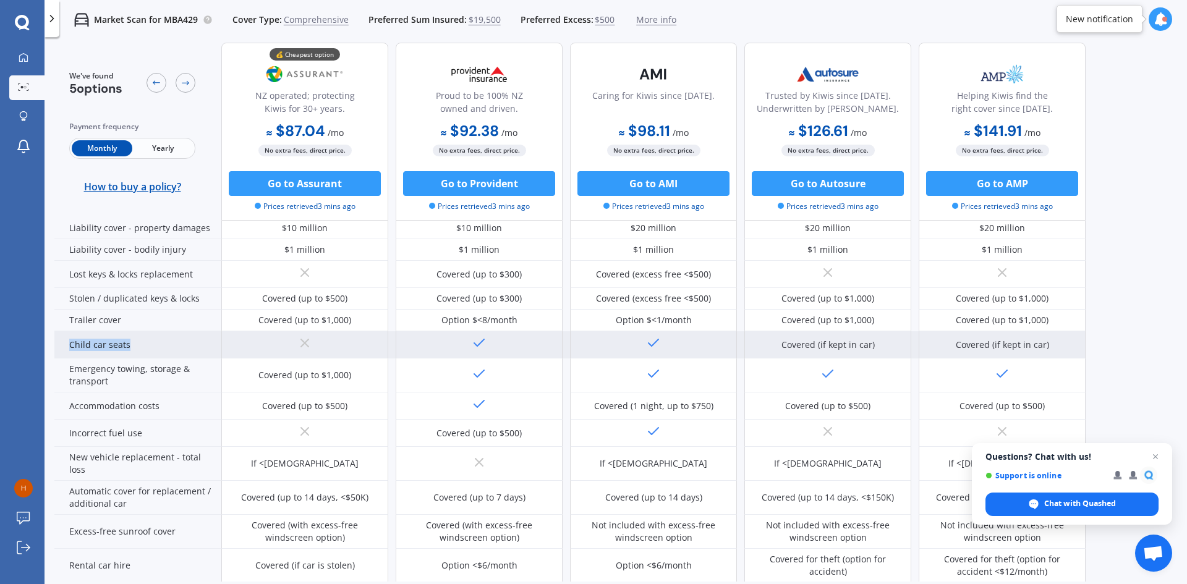
drag, startPoint x: 67, startPoint y: 346, endPoint x: 132, endPoint y: 343, distance: 65.6
click at [132, 343] on div "Child car seats" at bounding box center [137, 344] width 167 height 27
copy div "Child car seats"
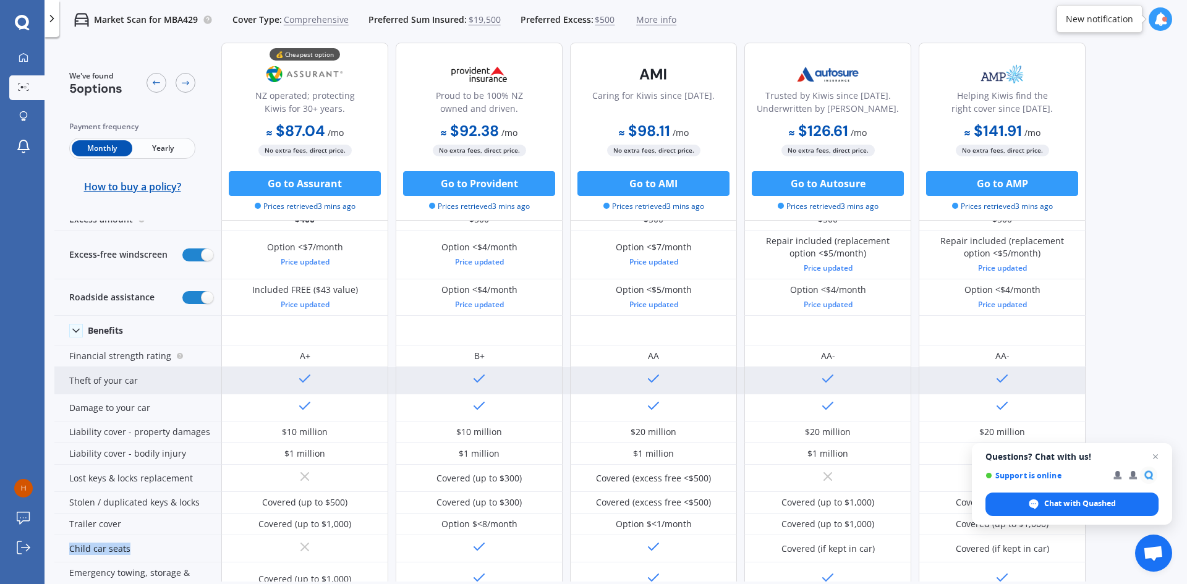
scroll to position [0, 0]
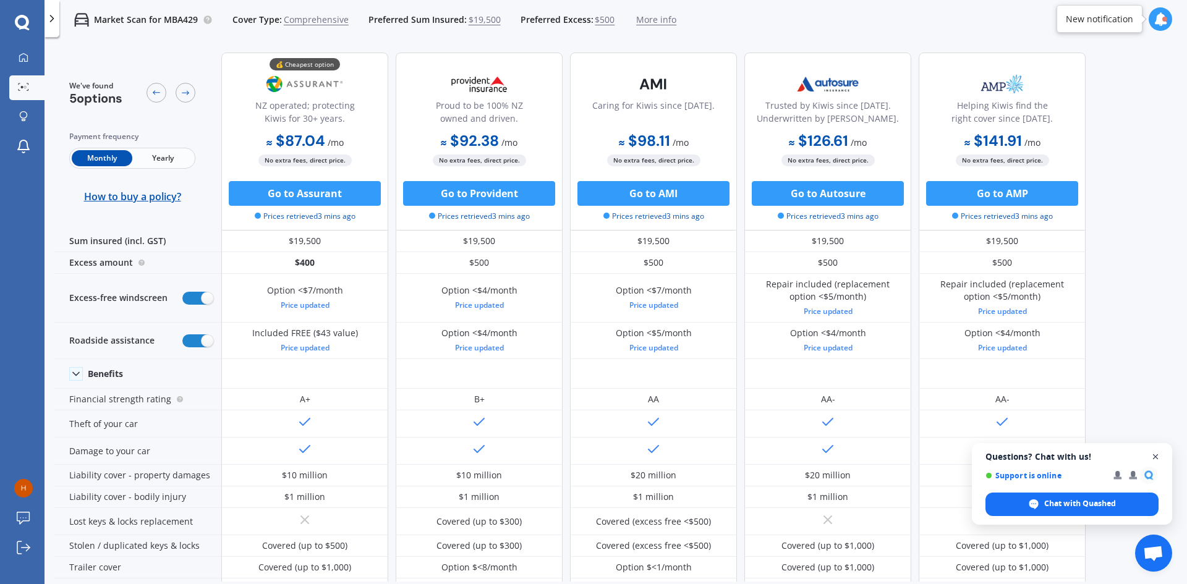
click at [1161, 462] on span "Close chat" at bounding box center [1155, 457] width 15 height 15
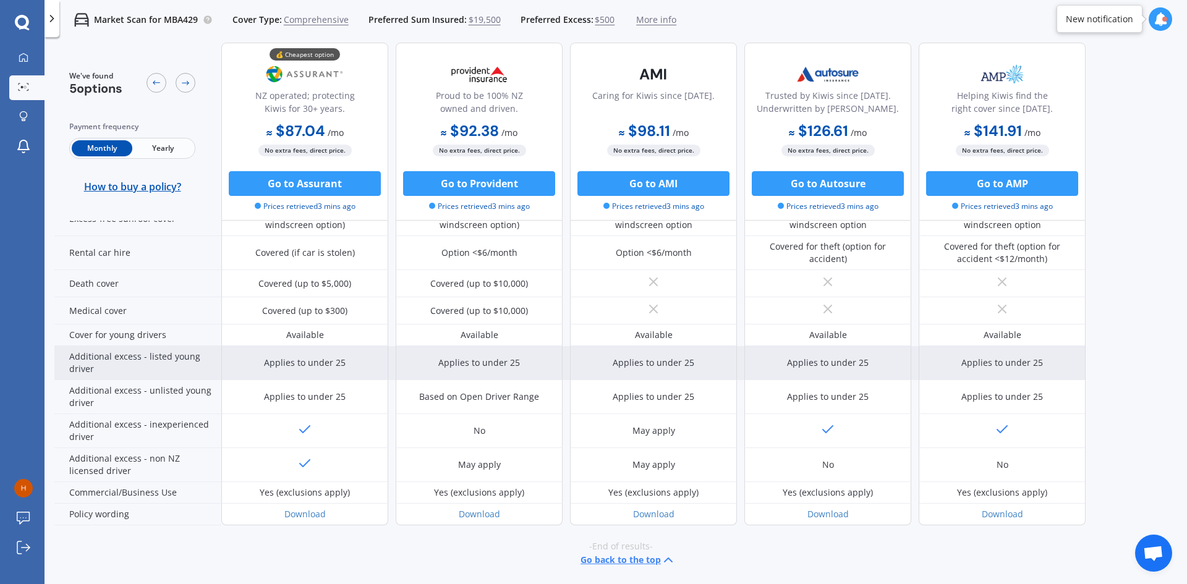
scroll to position [561, 0]
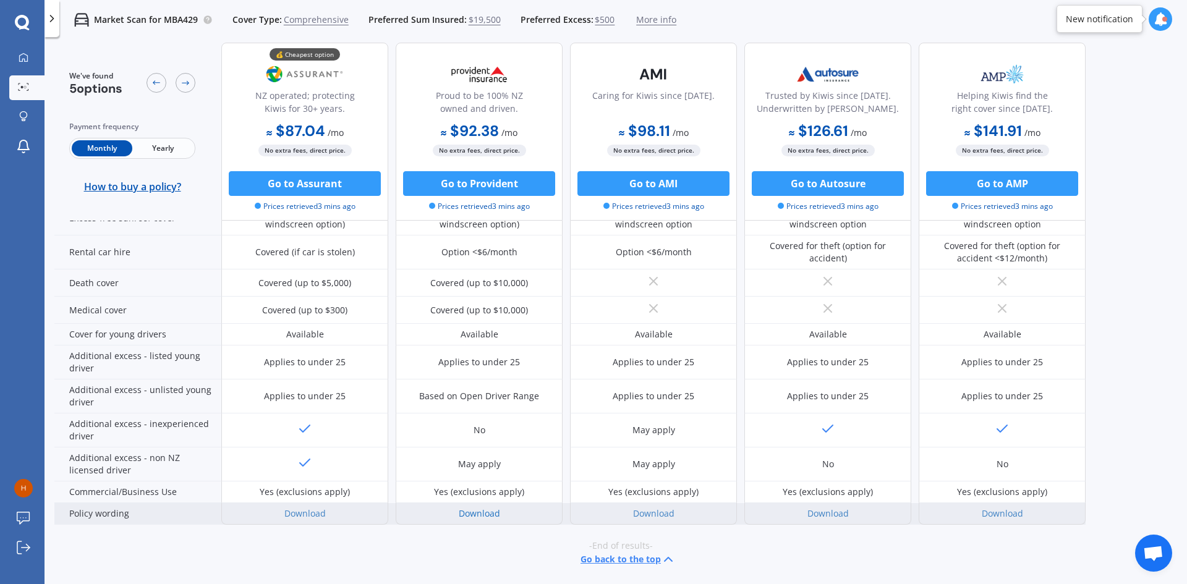
click at [488, 515] on link "Download" at bounding box center [479, 514] width 41 height 12
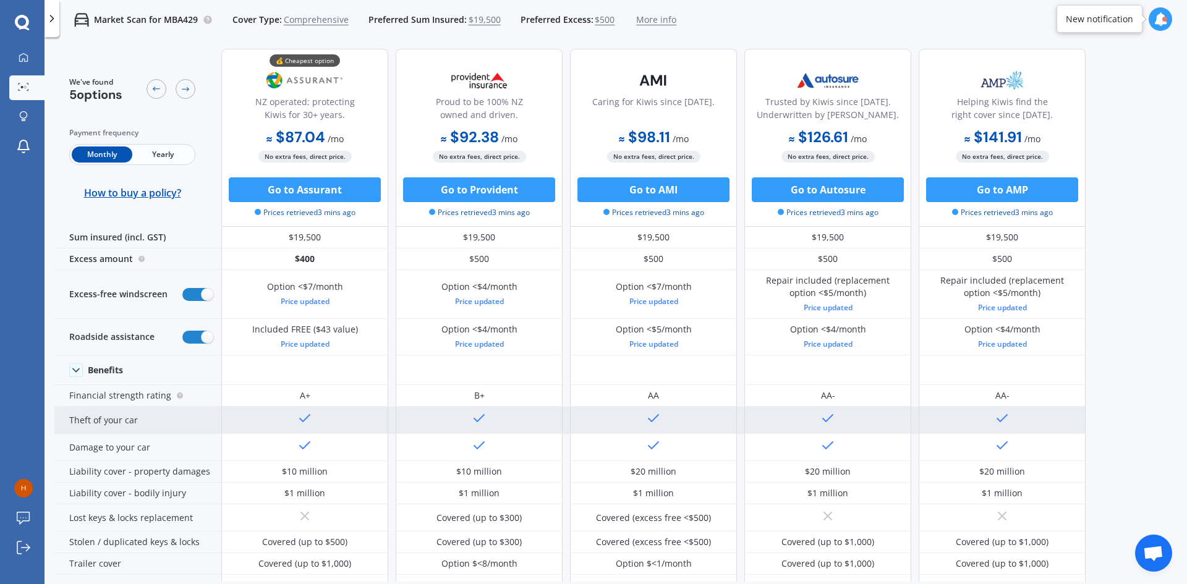
scroll to position [0, 0]
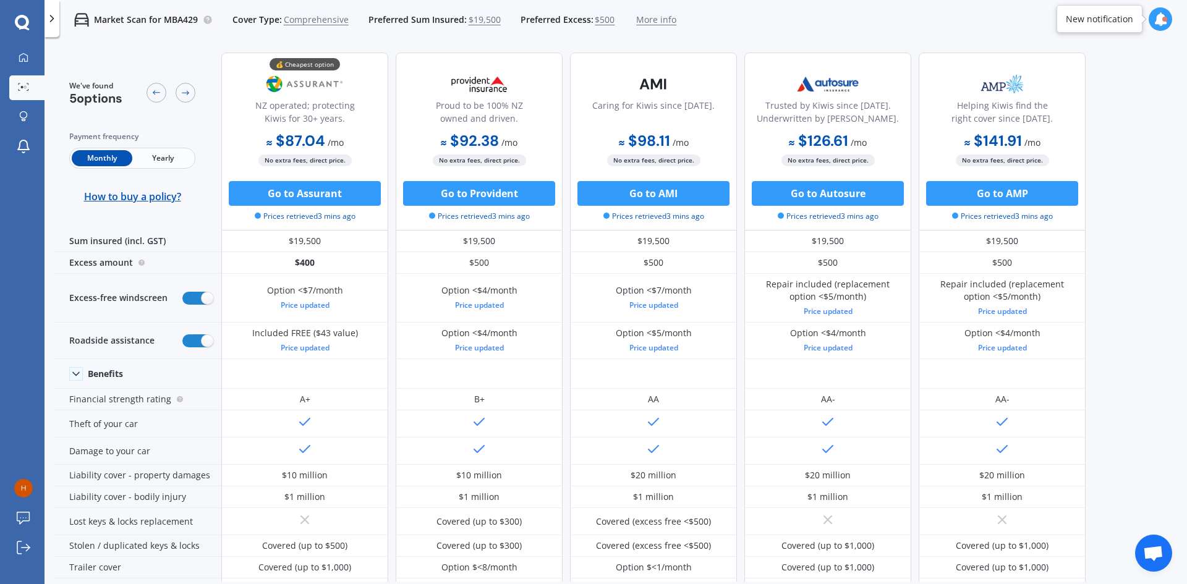
click at [655, 19] on span "More info" at bounding box center [656, 20] width 40 height 12
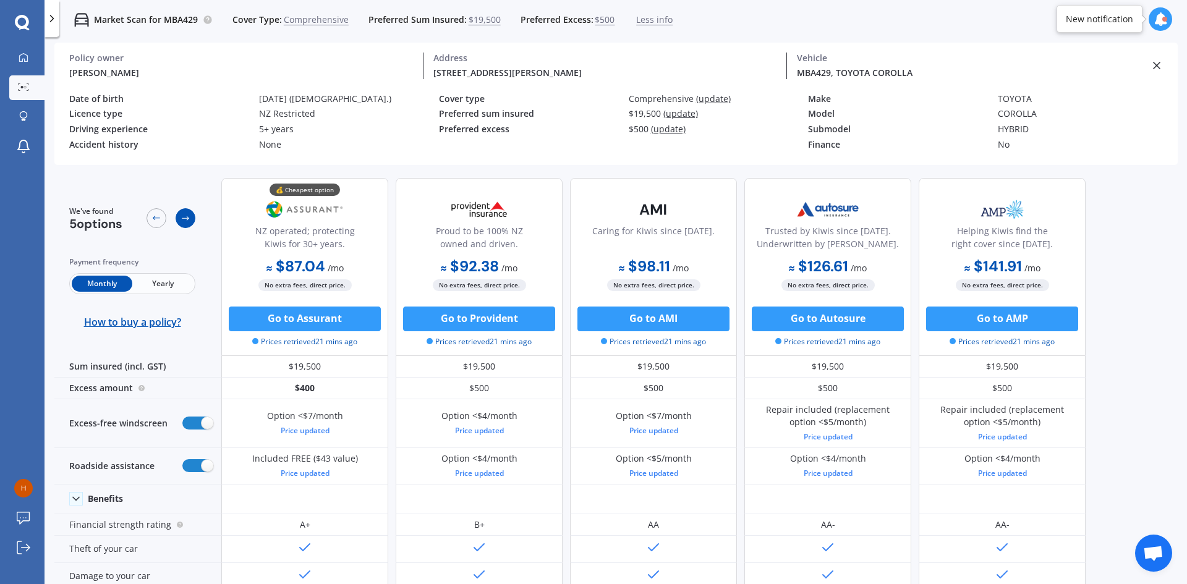
click at [180, 221] on div at bounding box center [186, 218] width 20 height 20
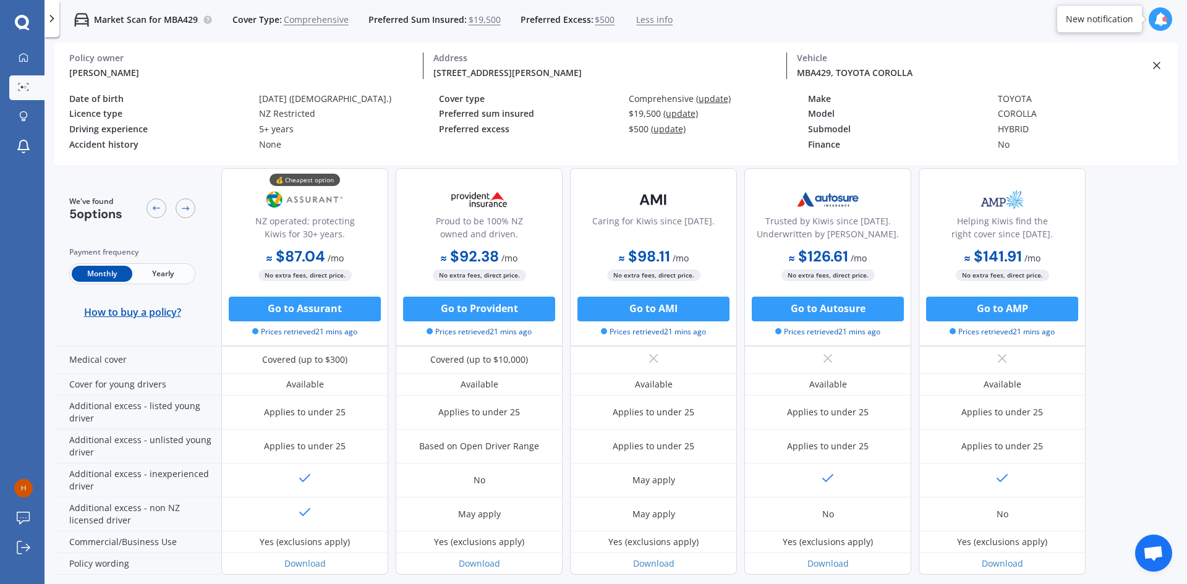
scroll to position [644, 0]
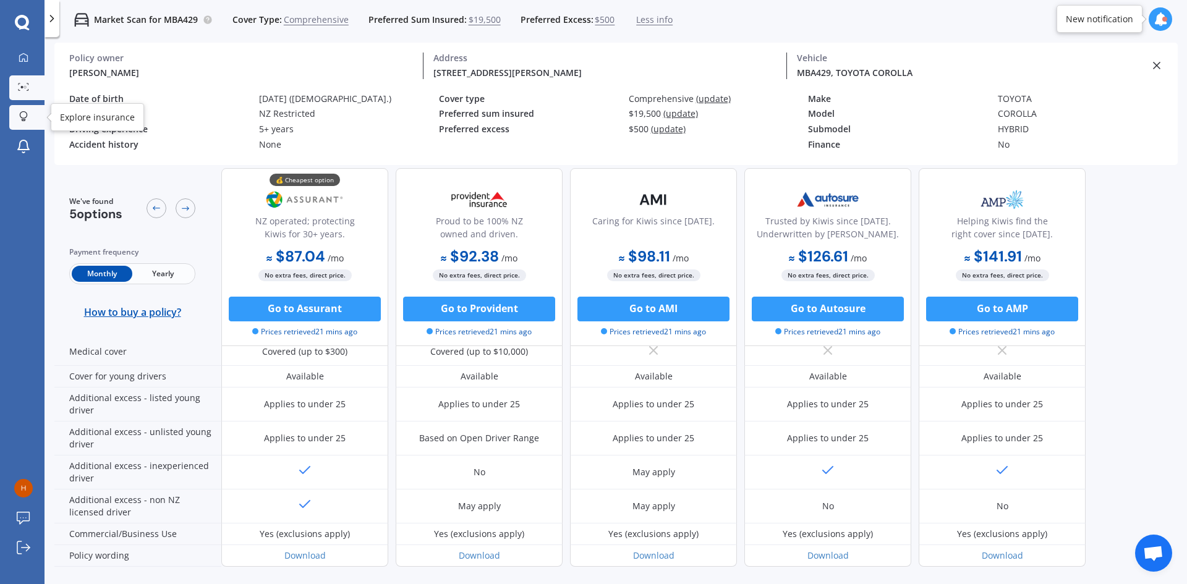
click at [23, 113] on icon at bounding box center [23, 116] width 9 height 11
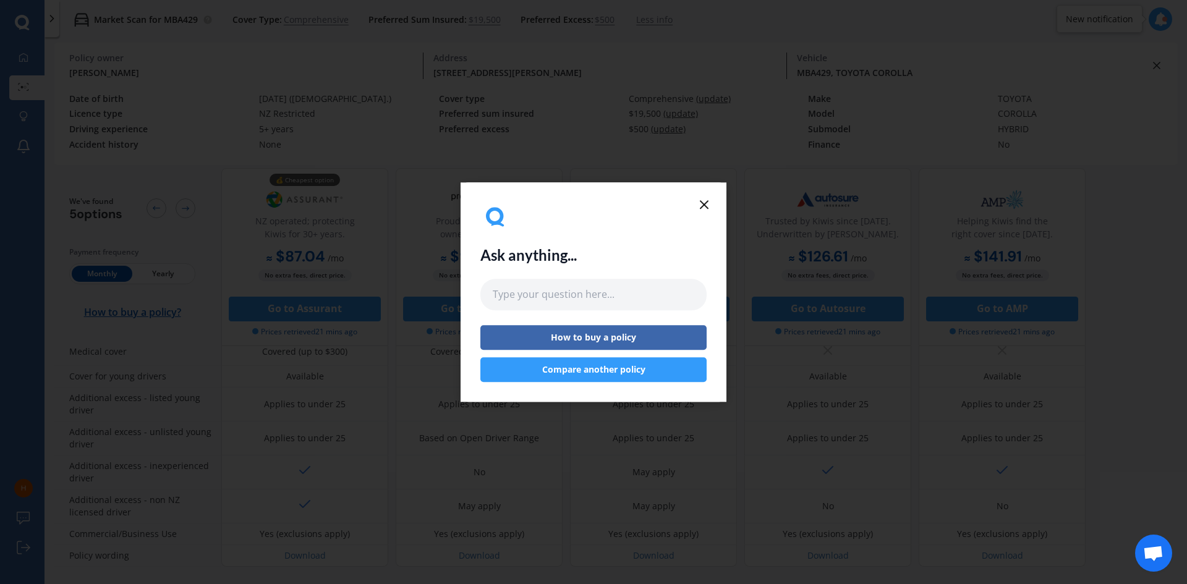
click at [707, 201] on icon at bounding box center [704, 204] width 15 height 15
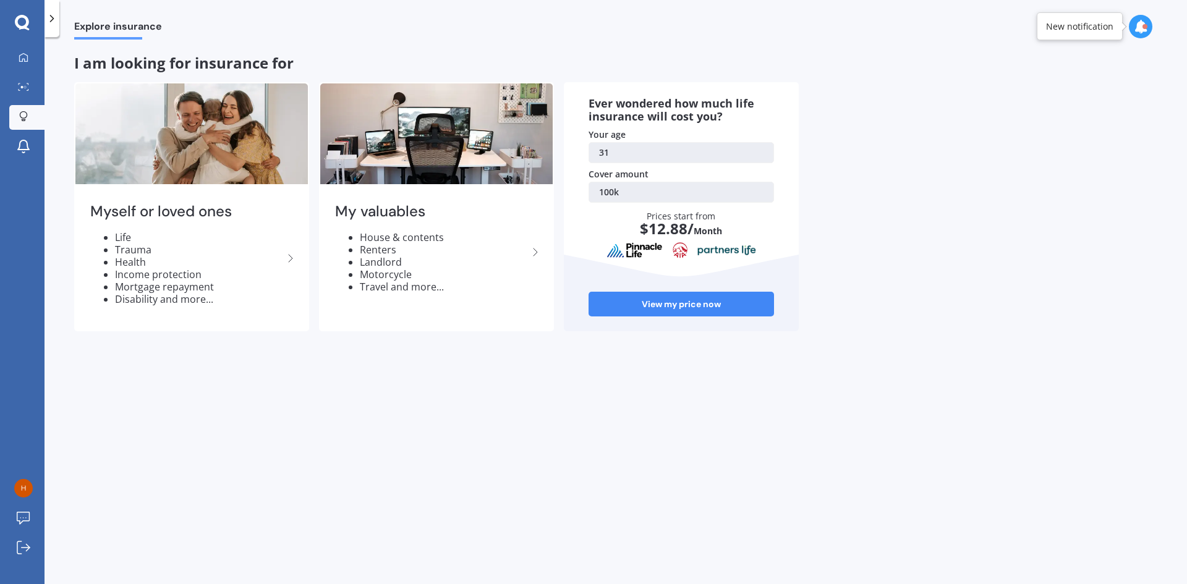
click at [19, 27] on icon at bounding box center [22, 22] width 14 height 14
